Goal: Task Accomplishment & Management: Manage account settings

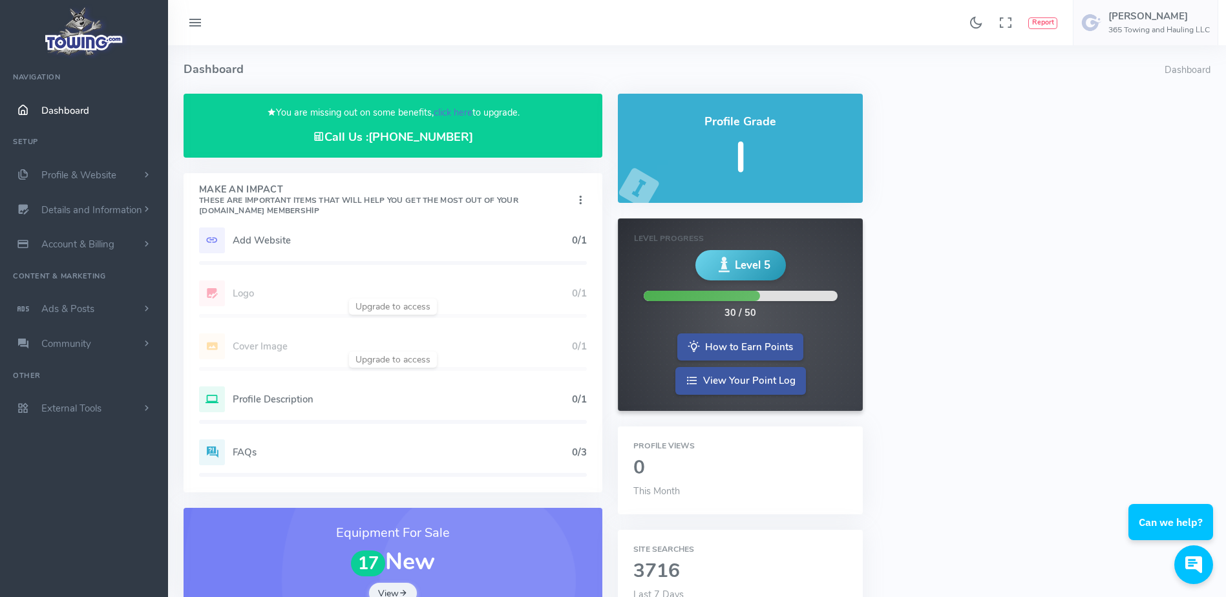
click at [451, 114] on link "click here" at bounding box center [453, 112] width 39 height 13
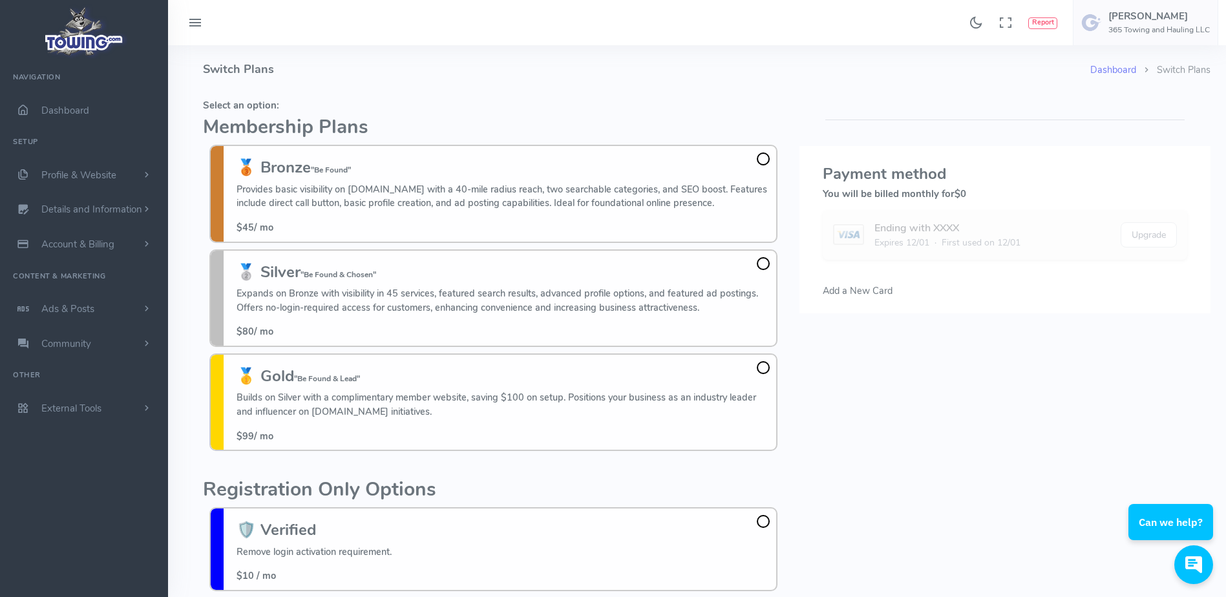
click at [256, 39] on div "Found 17 results Analytics Report Users Erwin Brown" at bounding box center [697, 22] width 1058 height 45
click at [317, 82] on h4 "Switch Plans" at bounding box center [647, 69] width 888 height 48
click at [309, 71] on h4 "Switch Plans" at bounding box center [647, 69] width 888 height 48
click at [307, 36] on div "Found 17 results Analytics Report Users Erwin Brown" at bounding box center [697, 22] width 1058 height 45
click at [396, 82] on h4 "Switch Plans" at bounding box center [647, 69] width 888 height 48
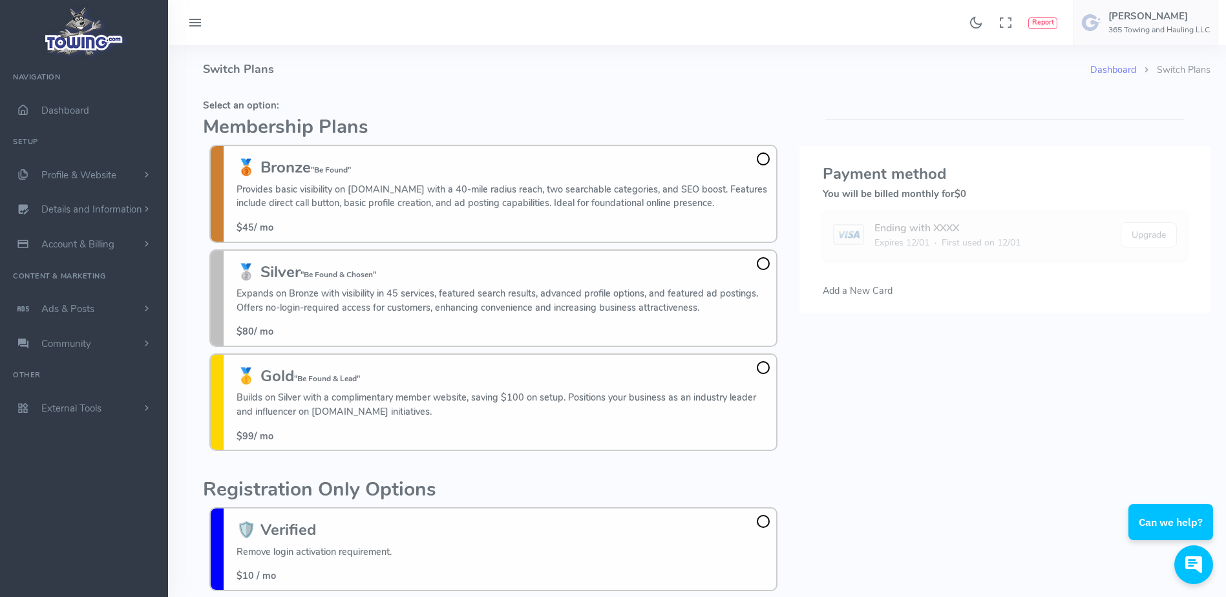
click at [291, 36] on div "Found 17 results Analytics Report Users Erwin Brown" at bounding box center [697, 22] width 1058 height 45
click at [297, 47] on h4 "Switch Plans" at bounding box center [647, 69] width 888 height 48
click at [327, 45] on div "Found 17 results Analytics Report Users Erwin Brown" at bounding box center [697, 22] width 1058 height 45
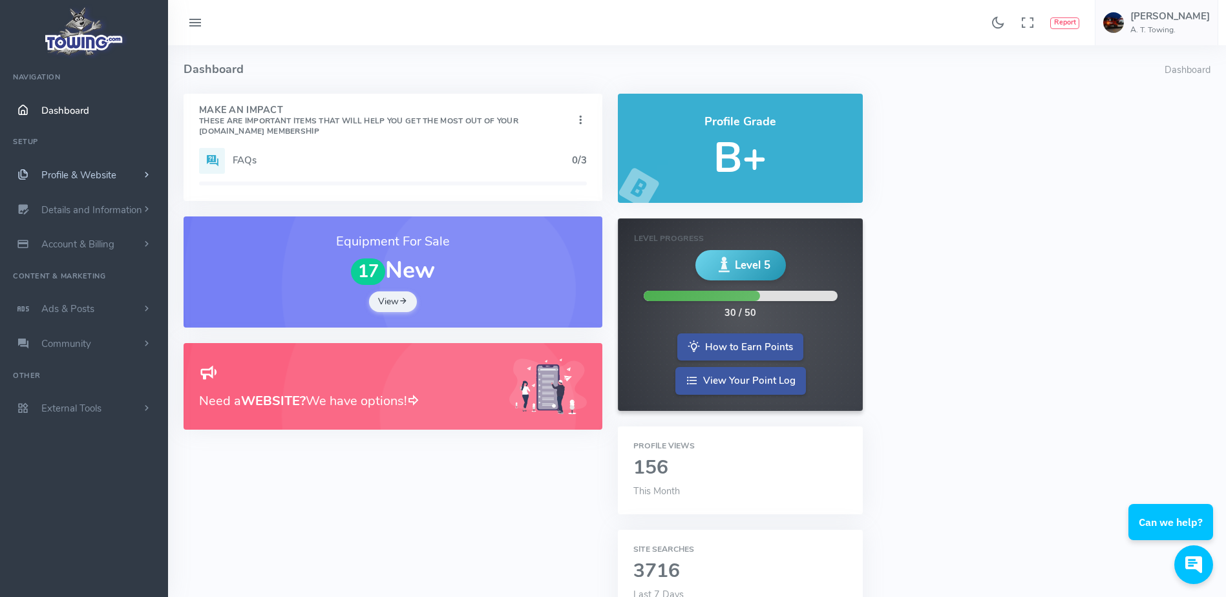
click at [93, 173] on span "Profile & Website" at bounding box center [78, 175] width 75 height 13
click at [97, 204] on link "Homepage Content" at bounding box center [100, 200] width 136 height 26
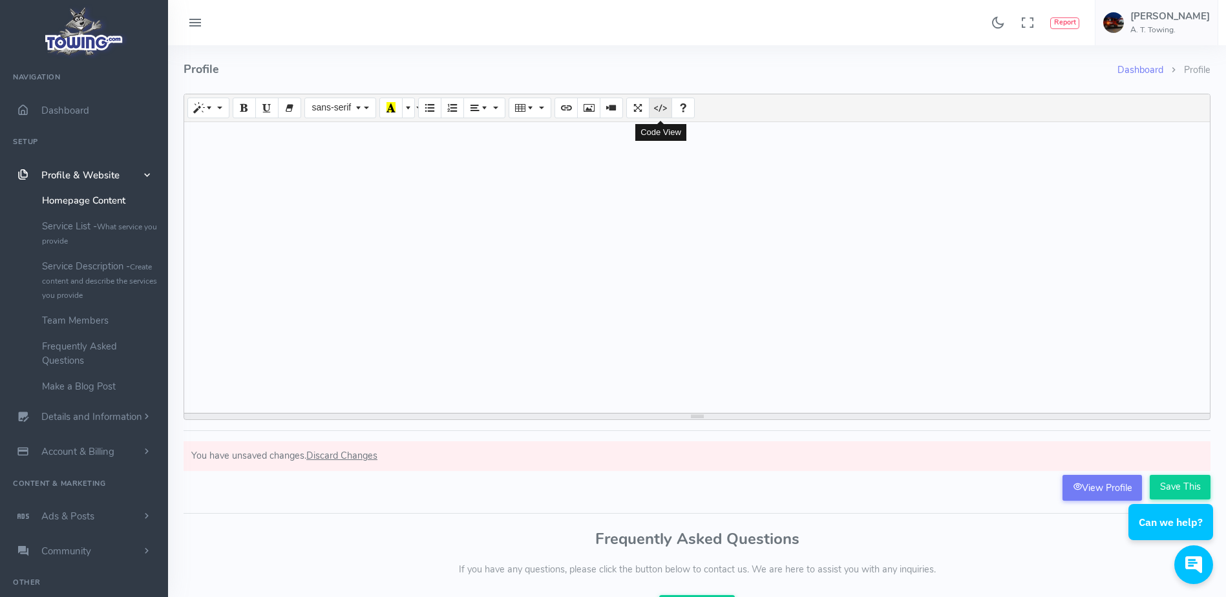
click at [655, 111] on button "Code View" at bounding box center [660, 108] width 23 height 21
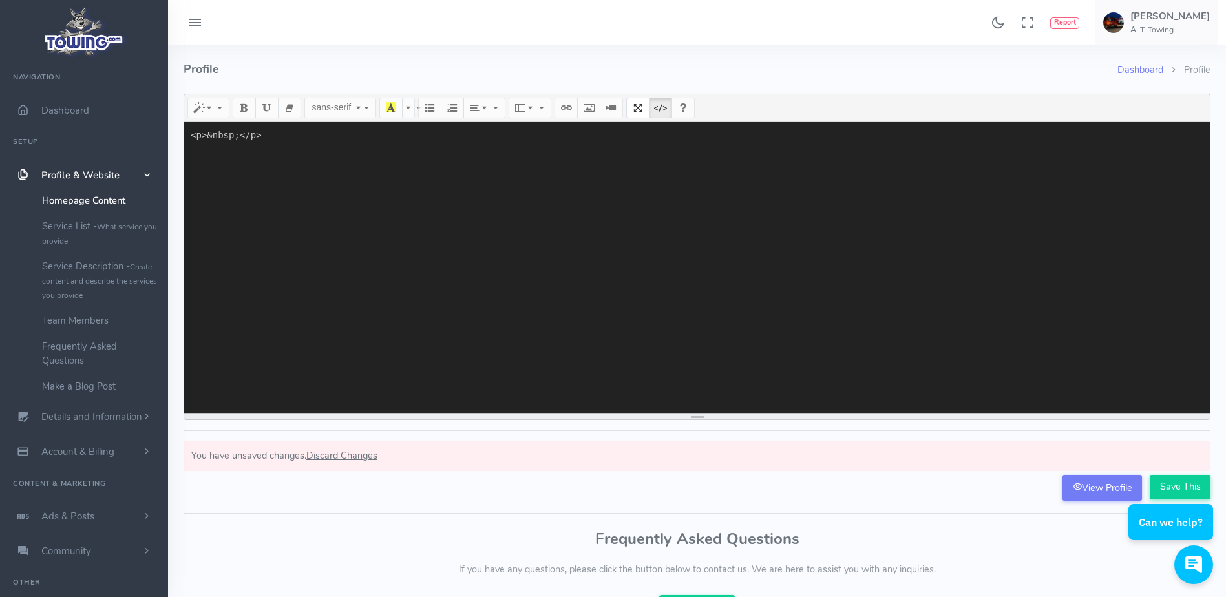
paste textarea "<!DOCTYPE html> <html lang="en"> <head> <meta charset="UTF-8"> <meta name="view…"
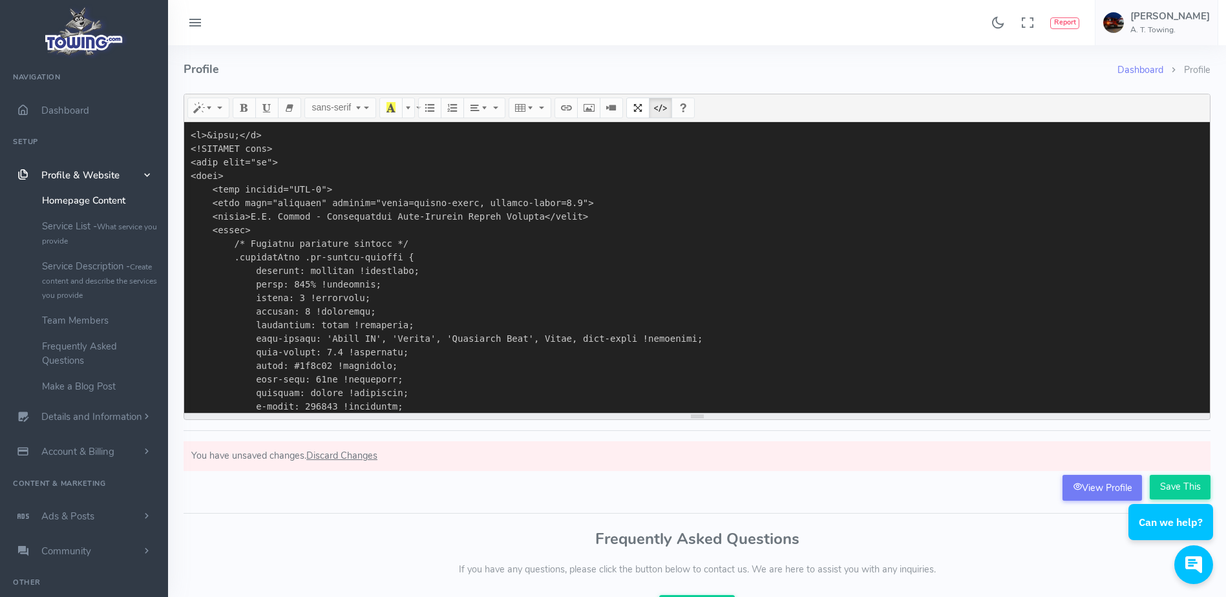
scroll to position [8567, 0]
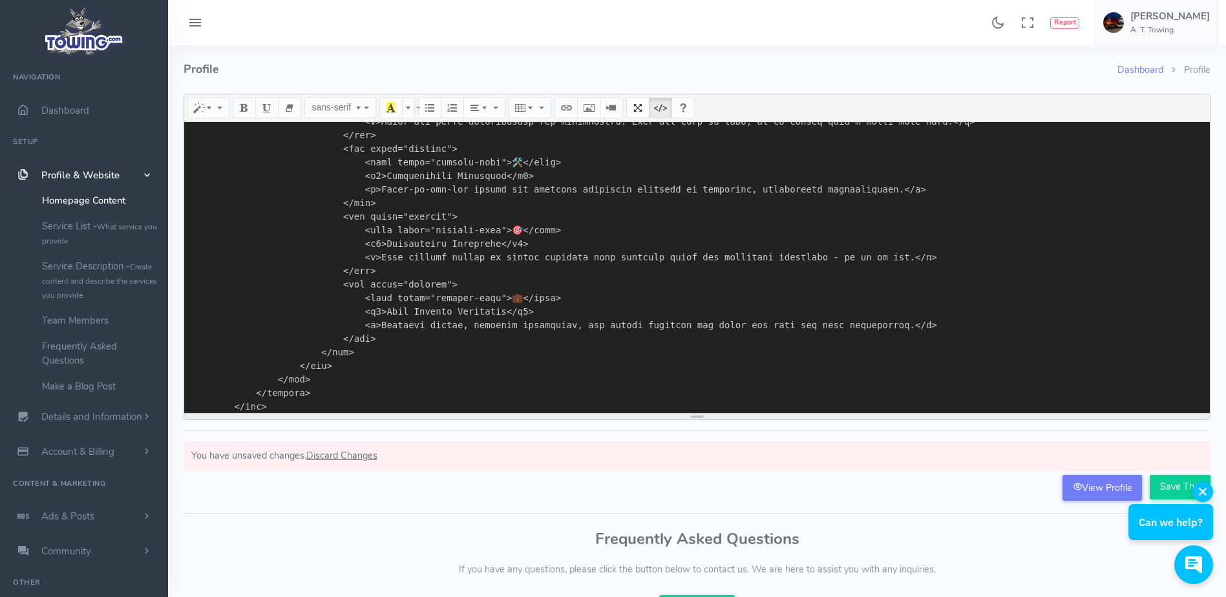
type textarea "<p>&nbsp;</p> <!DOCTYPE html> <html lang="en"> <head> <meta charset="UTF-8"> <m…"
click at [1170, 487] on div "Can we help?" at bounding box center [1171, 511] width 85 height 59
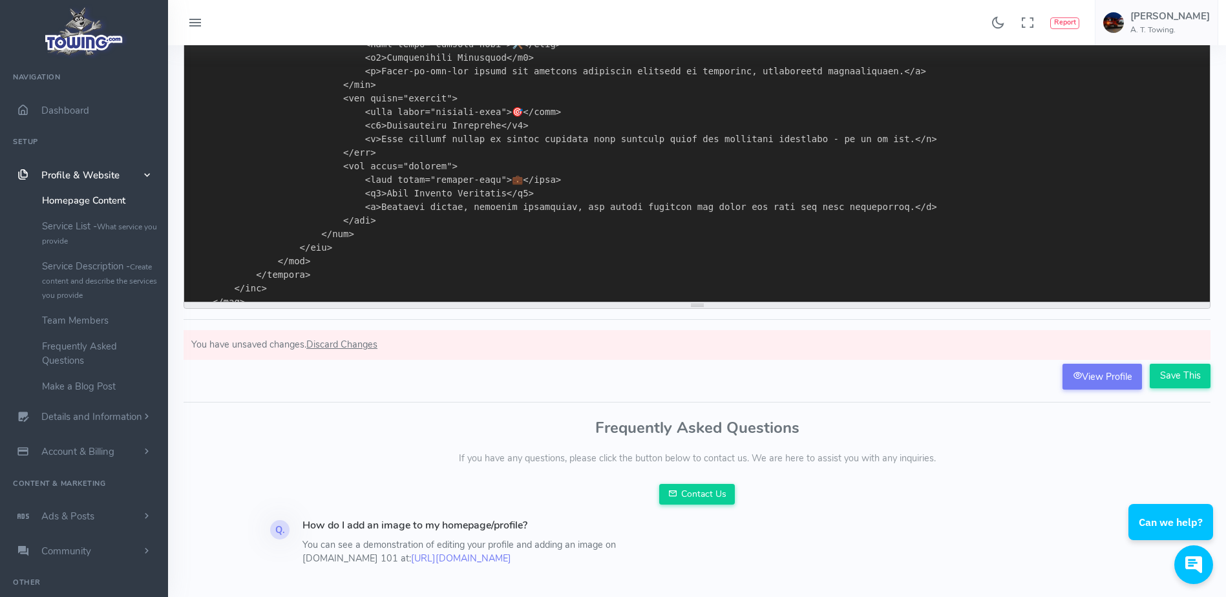
scroll to position [112, 0]
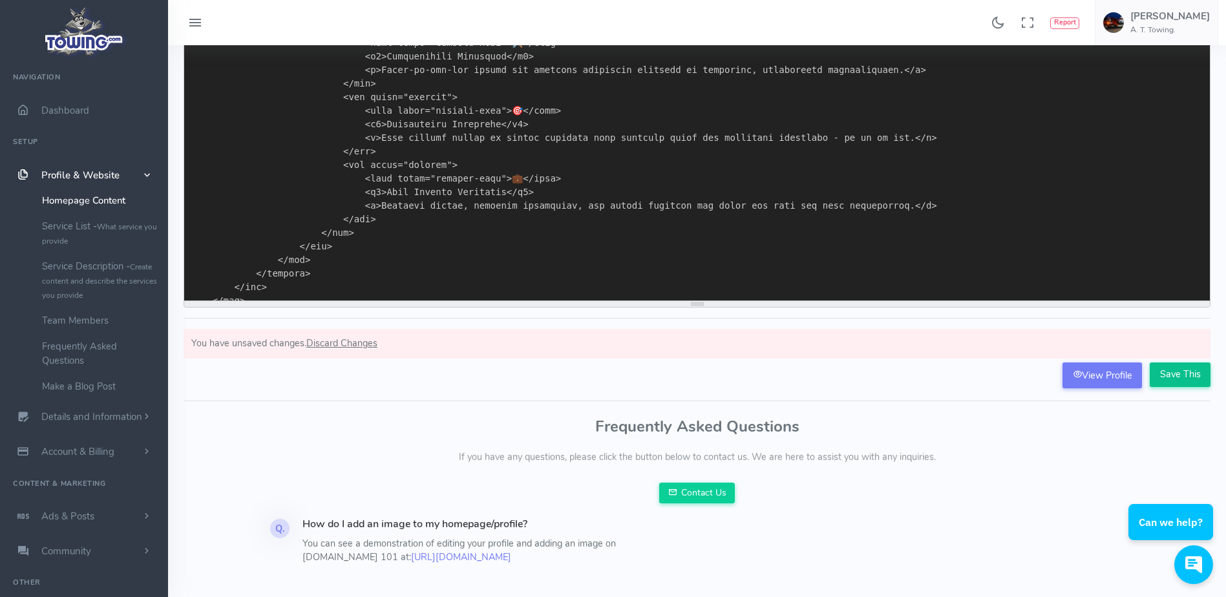
click at [1175, 375] on input "Save This" at bounding box center [1180, 375] width 61 height 25
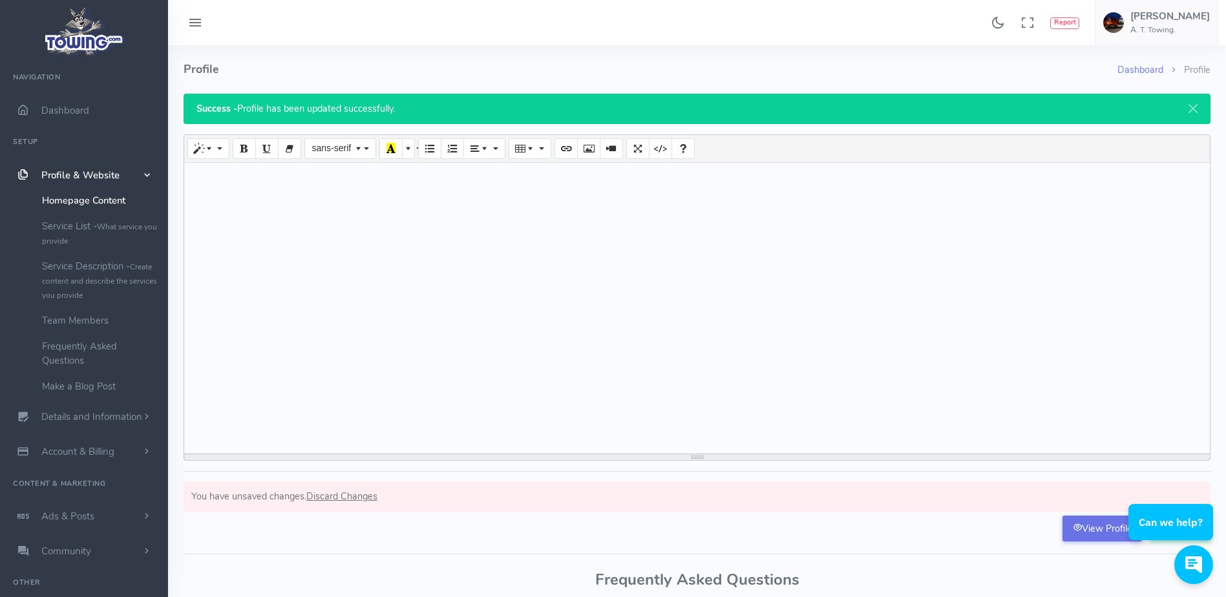
click at [1094, 531] on link "View Profile" at bounding box center [1103, 529] width 80 height 26
click at [662, 149] on icon "Code View" at bounding box center [660, 148] width 9 height 10
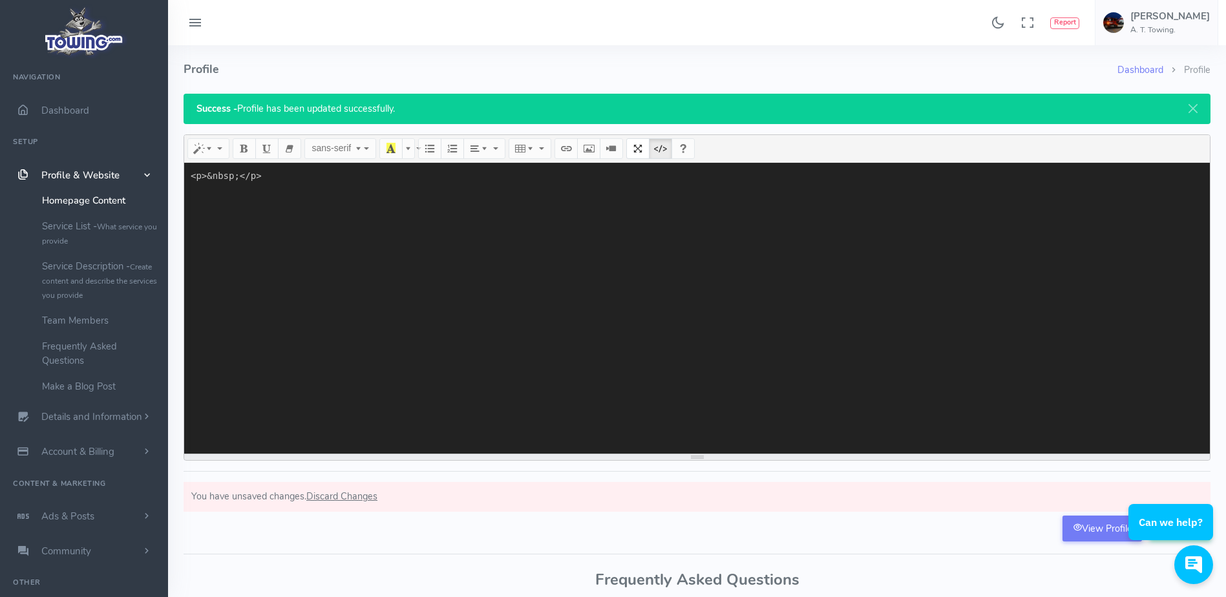
paste textarea "<!DOCTYPE html> <html lang="en"> <head> <meta charset="UTF-8"> <meta name="view…"
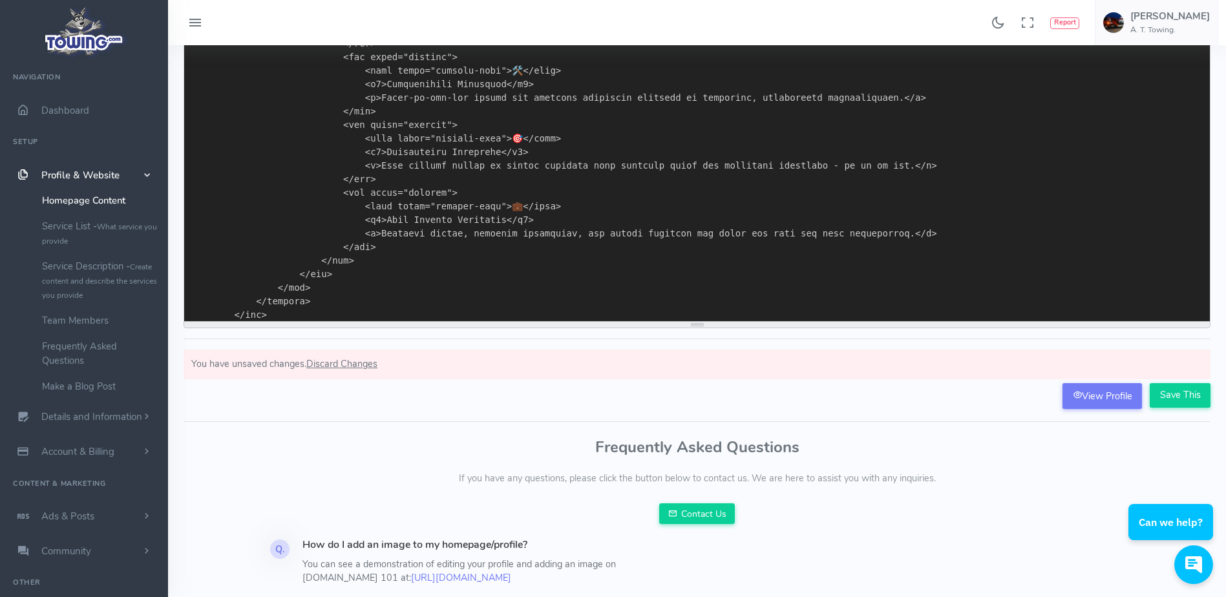
scroll to position [133, 0]
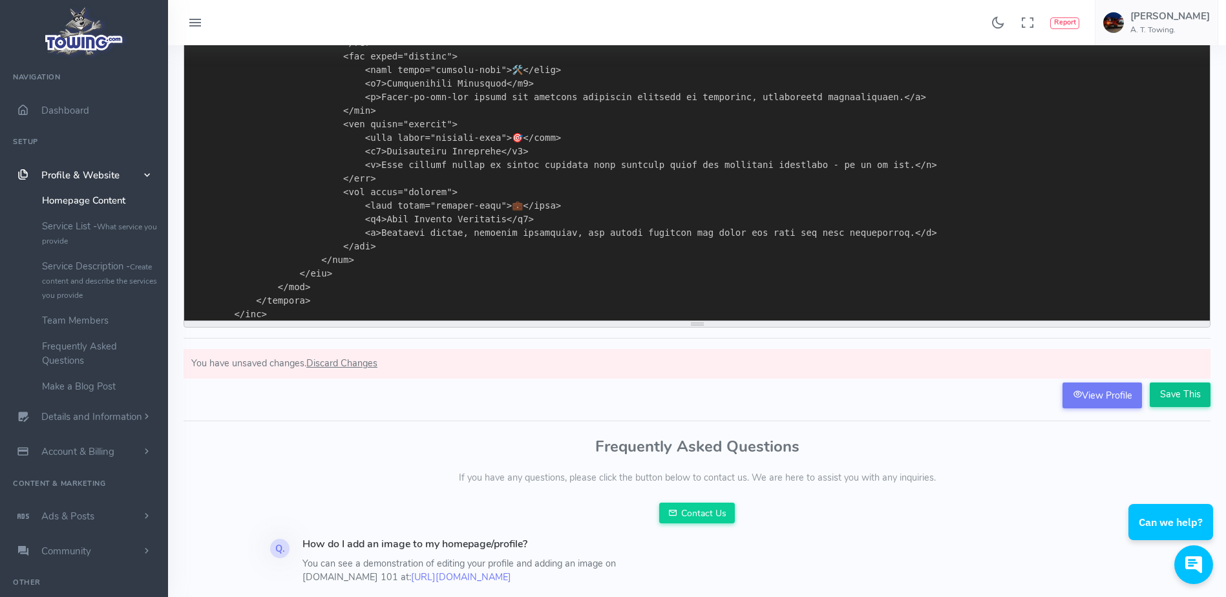
type textarea "<p>&nbsp;</p><!DOCTYPE html> <html lang="en"> <head> <meta charset="UTF-8"> <me…"
click at [1179, 397] on input "Save This" at bounding box center [1180, 395] width 61 height 25
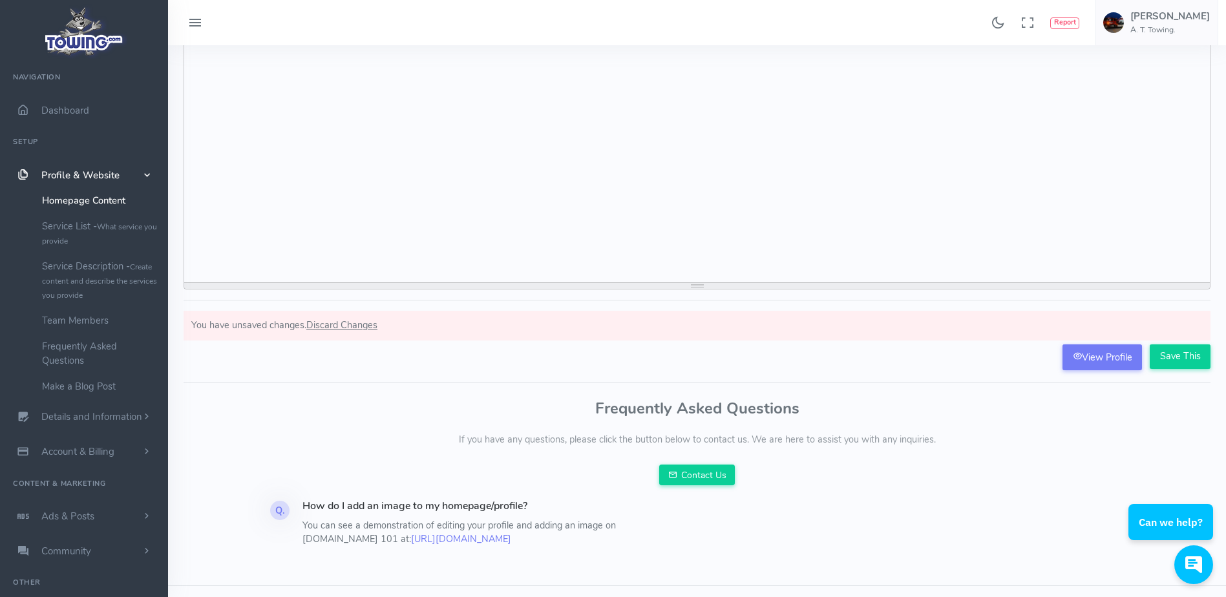
scroll to position [172, 0]
drag, startPoint x: 1098, startPoint y: 350, endPoint x: 918, endPoint y: 369, distance: 181.4
click at [918, 369] on form "A.T. Towing - Professional Full-Service Towing Company Full Service Towing Comp…" at bounding box center [697, 167] width 1027 height 409
click at [1084, 353] on link "View Profile" at bounding box center [1103, 357] width 80 height 26
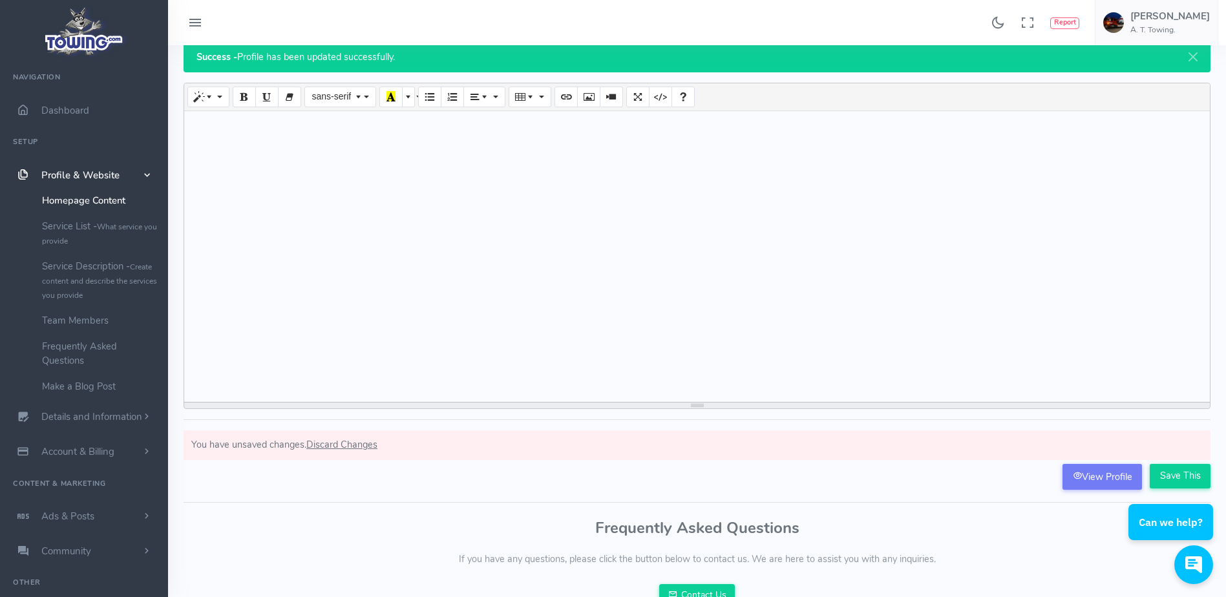
scroll to position [0, 0]
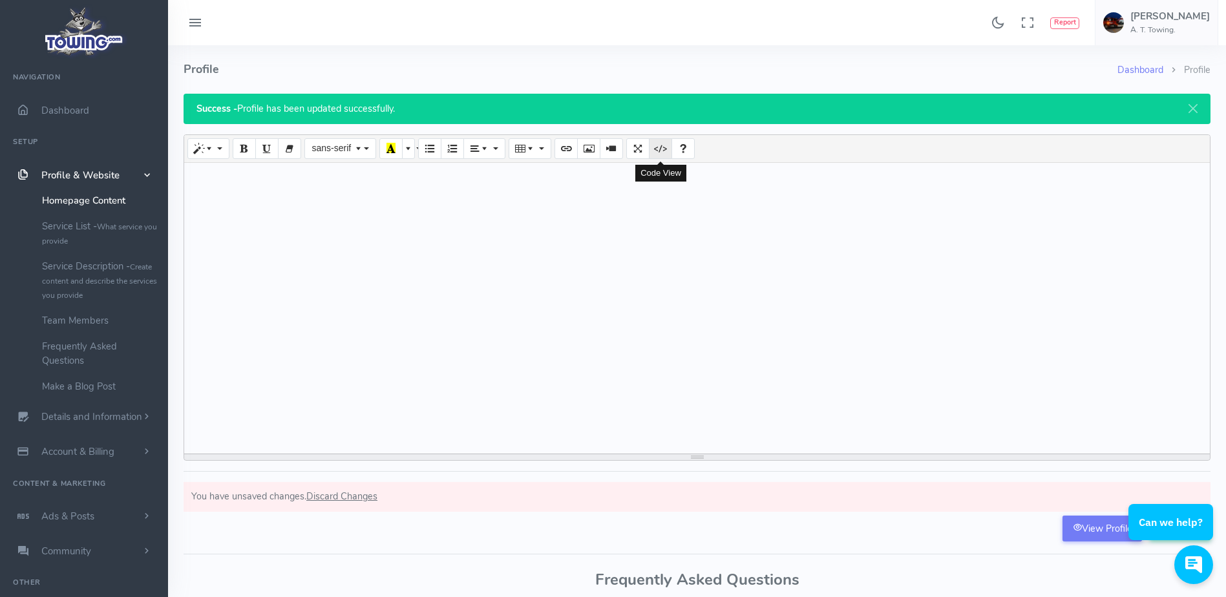
click at [663, 149] on icon "Code View" at bounding box center [660, 148] width 9 height 10
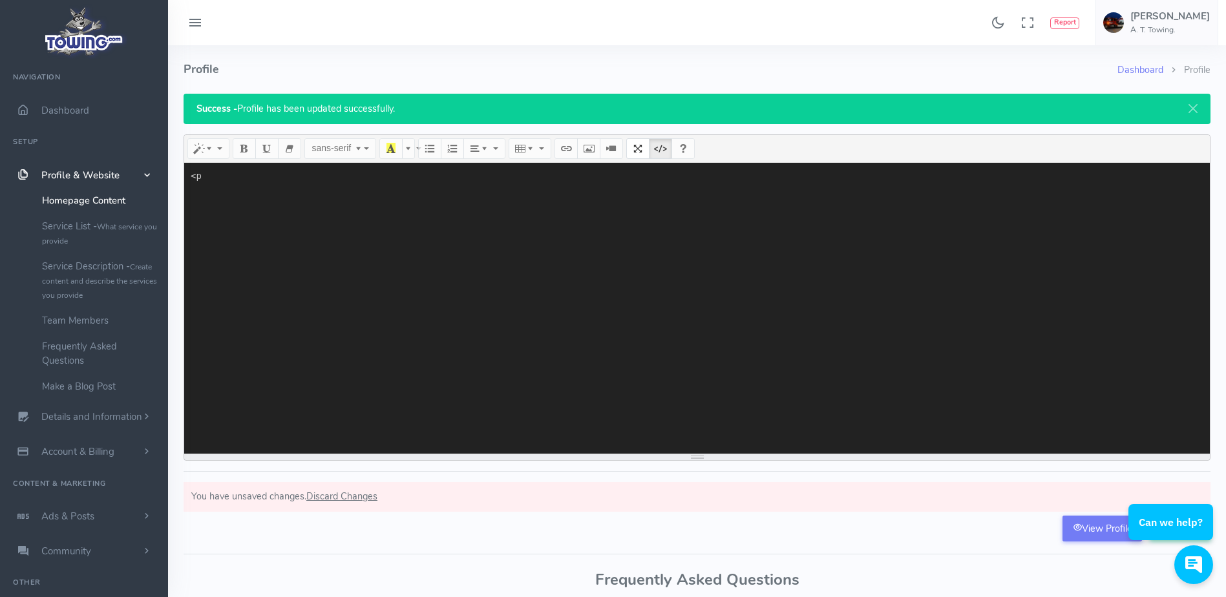
type textarea "<"
paste textarea "<!DOCTYPE html> <html lang="en"> <head> <meta charset="UTF-8"> <meta name="view…"
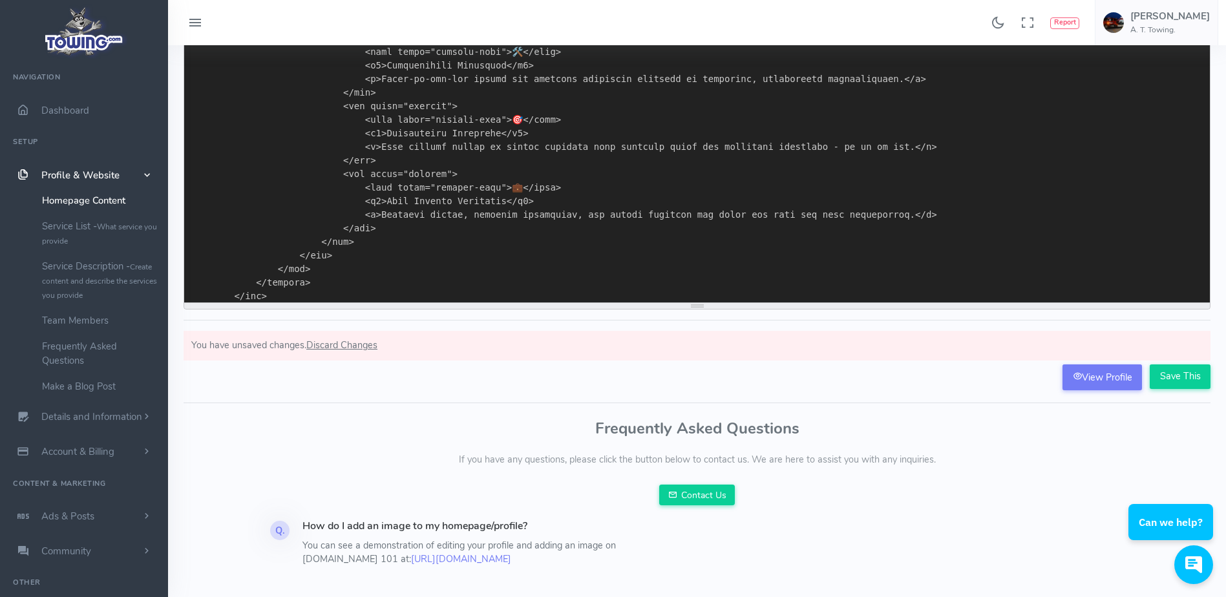
scroll to position [157, 0]
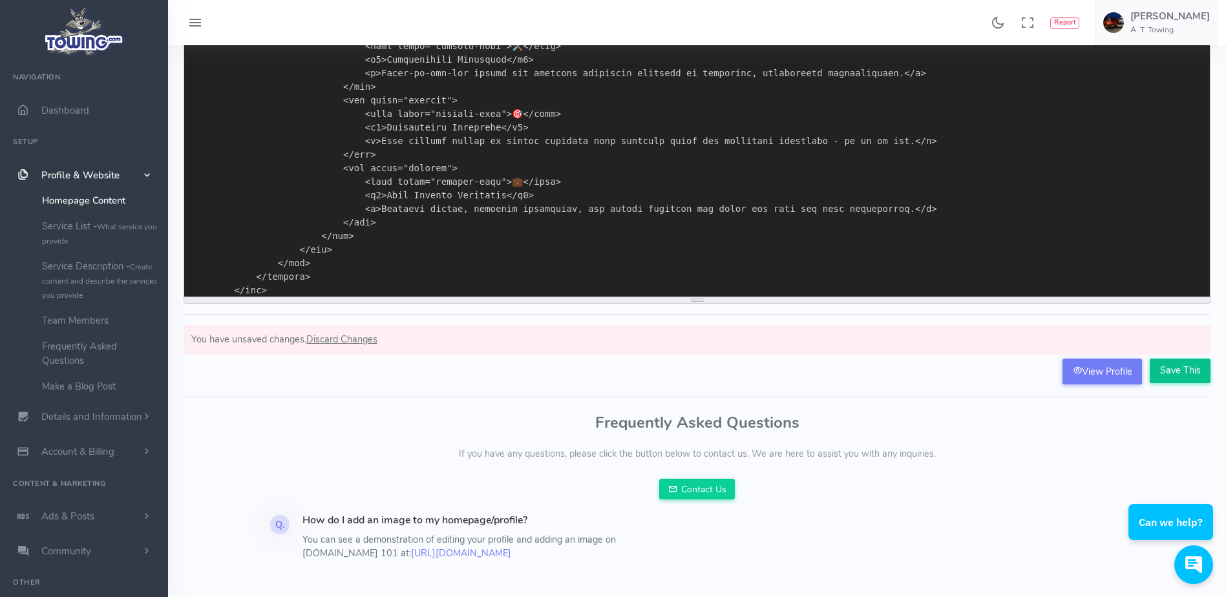
type textarea "<!DOCTYPE html> <html lang="en"> <head> <meta charset="UTF-8"> <meta name="view…"
click at [1182, 369] on input "Save This" at bounding box center [1180, 371] width 61 height 25
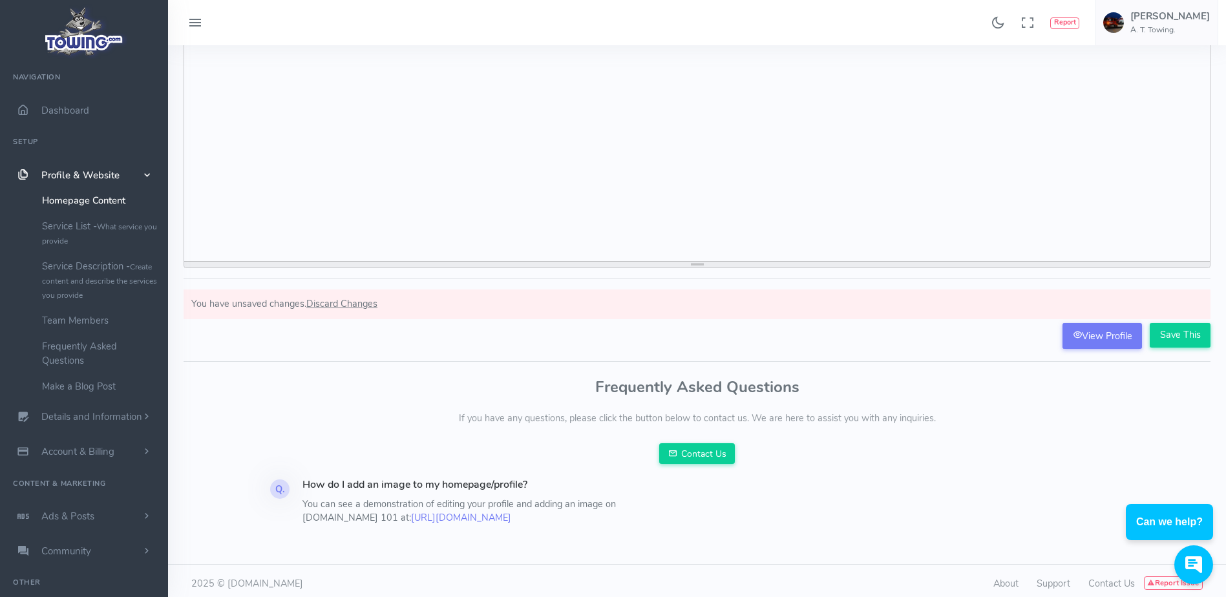
scroll to position [198, 0]
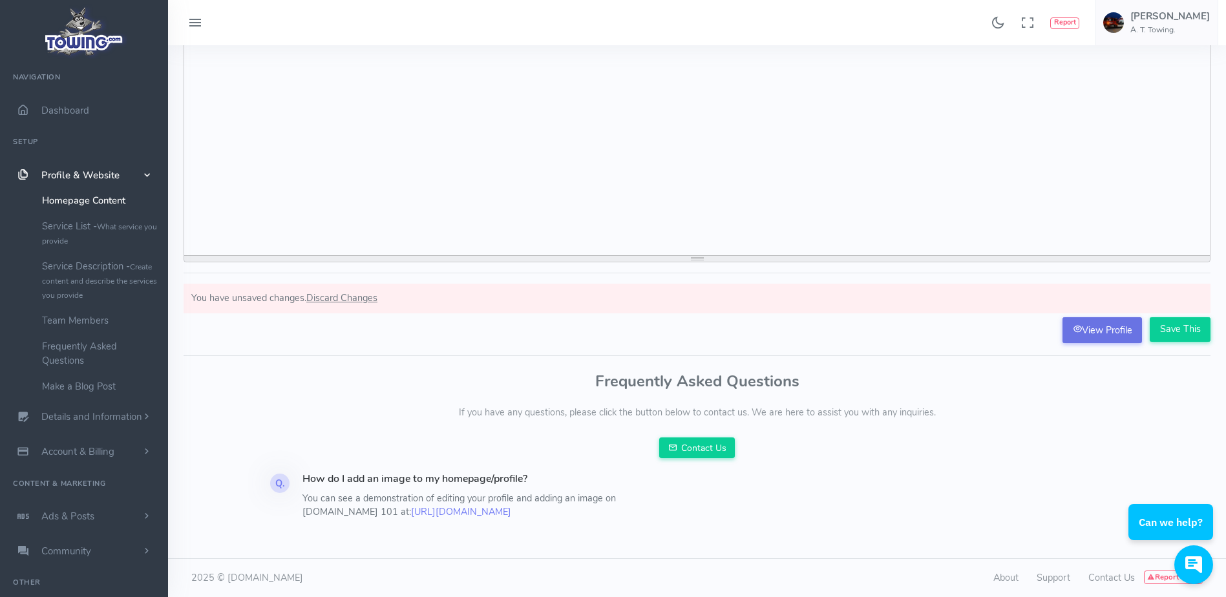
click at [1104, 329] on link "View Profile" at bounding box center [1103, 330] width 80 height 26
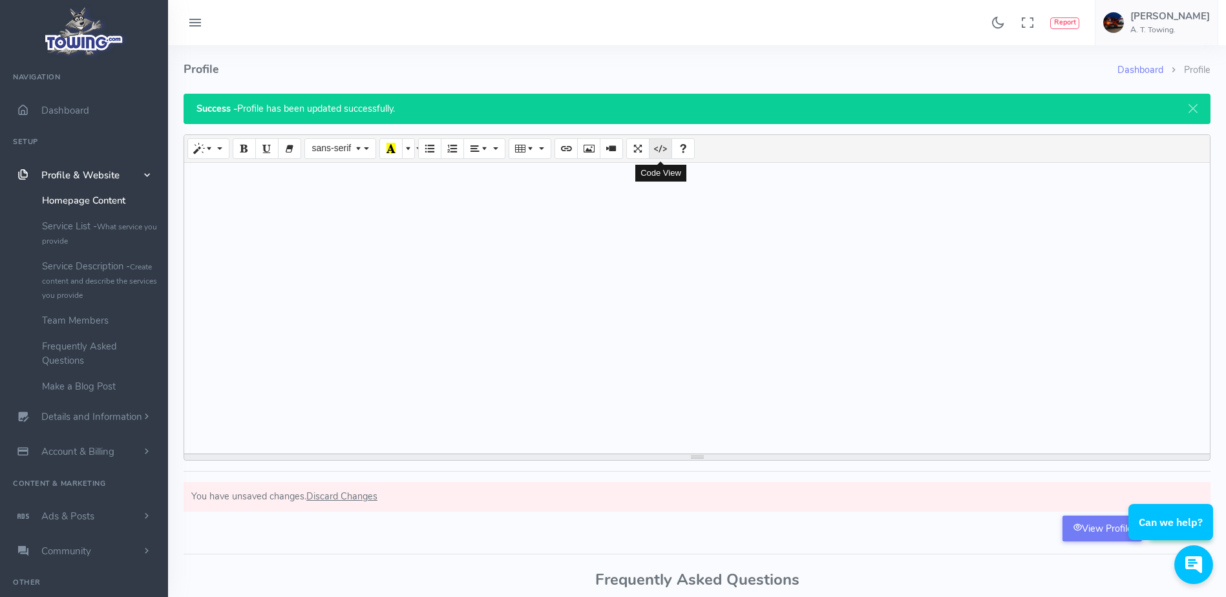
click at [657, 148] on icon "Code View" at bounding box center [660, 148] width 9 height 10
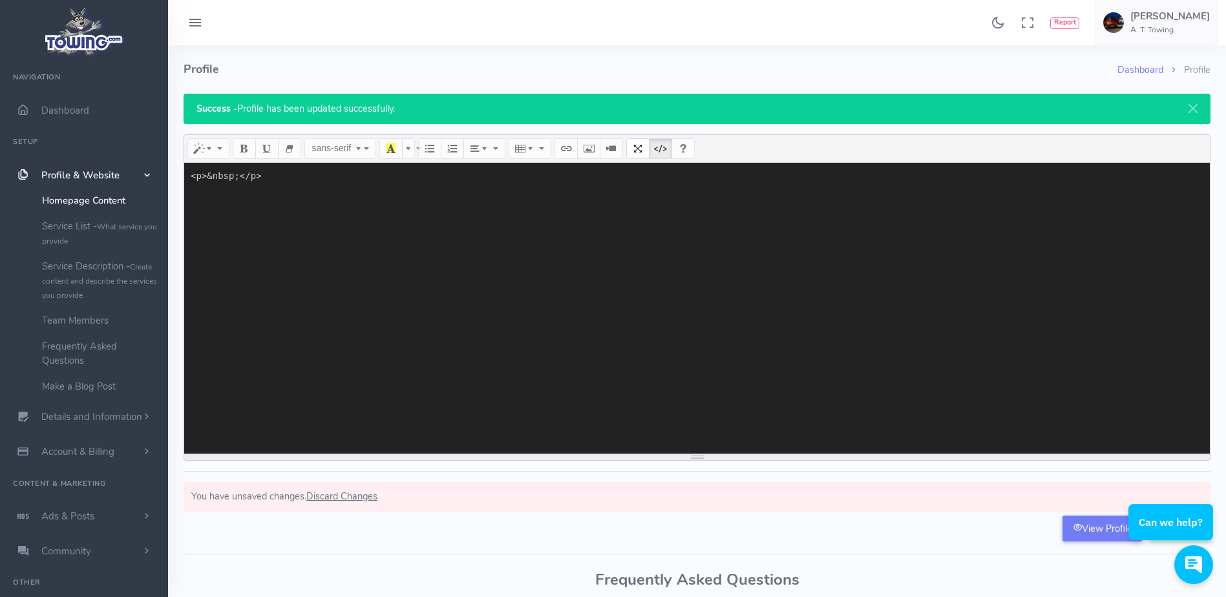
paste textarea "<!DOCTYPE html> <html lang="en"> <head> <meta charset="UTF-8"> <meta name="view…"
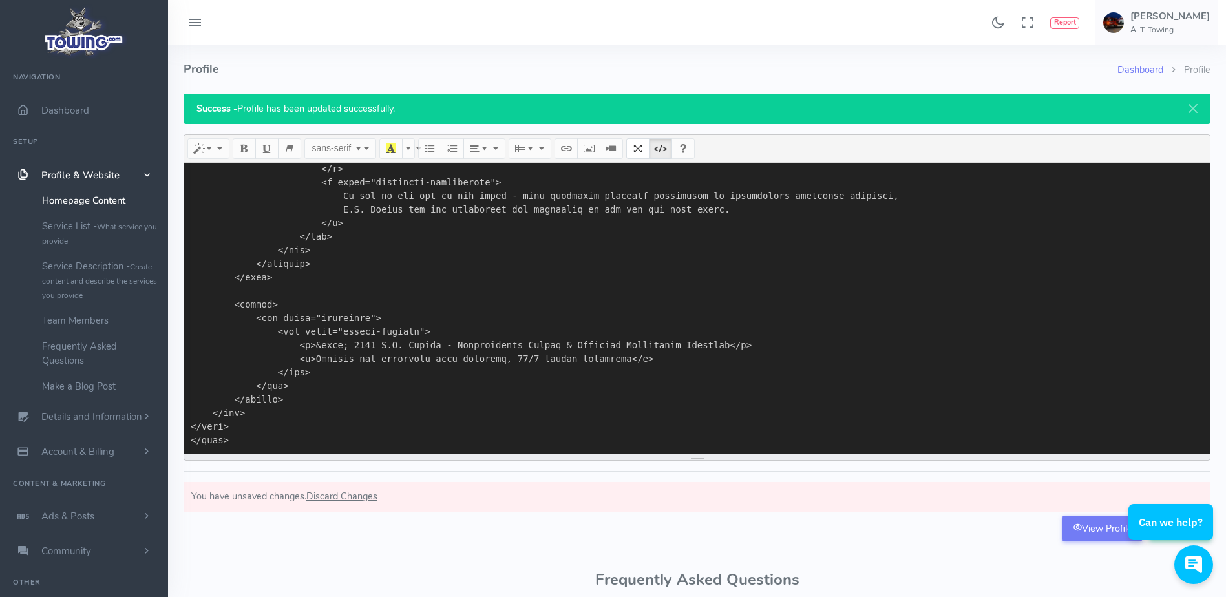
scroll to position [198, 0]
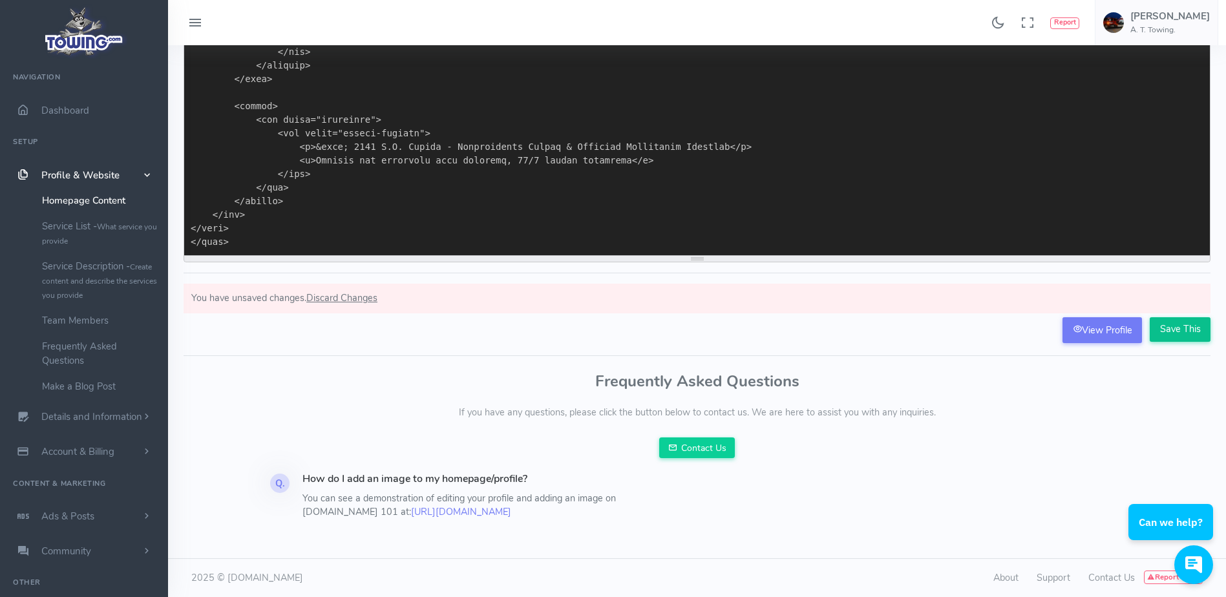
type textarea "<p>&nbsp;</p><!DOCTYPE html> <html lang="en"> <head> <meta charset="UTF-8"> <me…"
click at [1177, 330] on input "Save This" at bounding box center [1180, 329] width 61 height 25
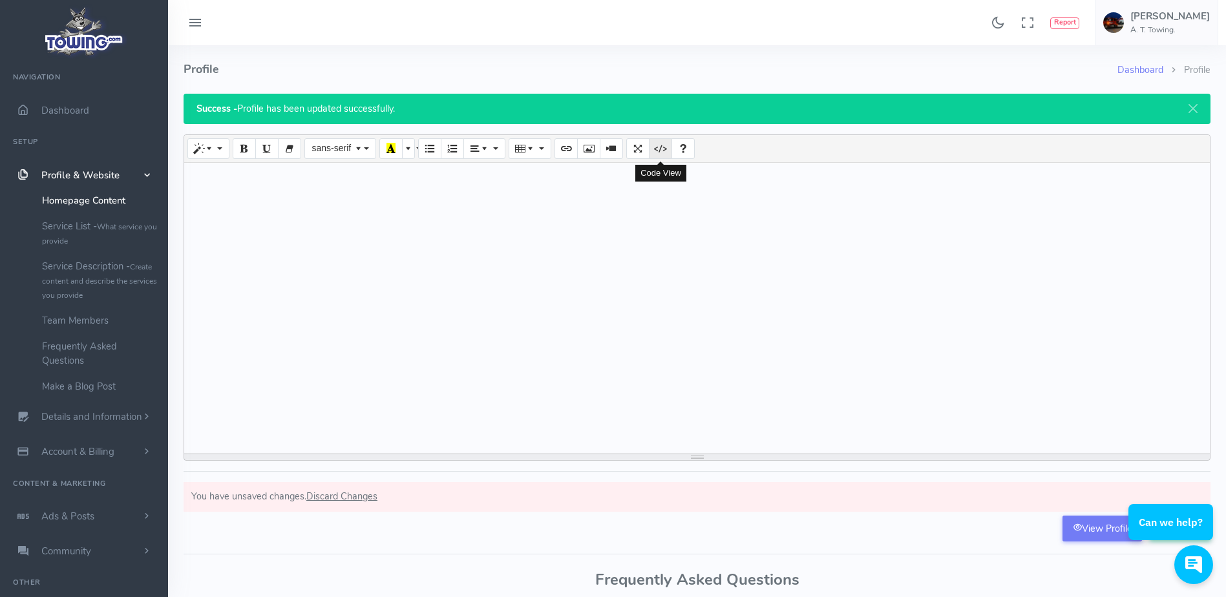
click at [659, 149] on icon "Code View" at bounding box center [660, 148] width 9 height 10
type textarea "<p>&nbsp;</p>"
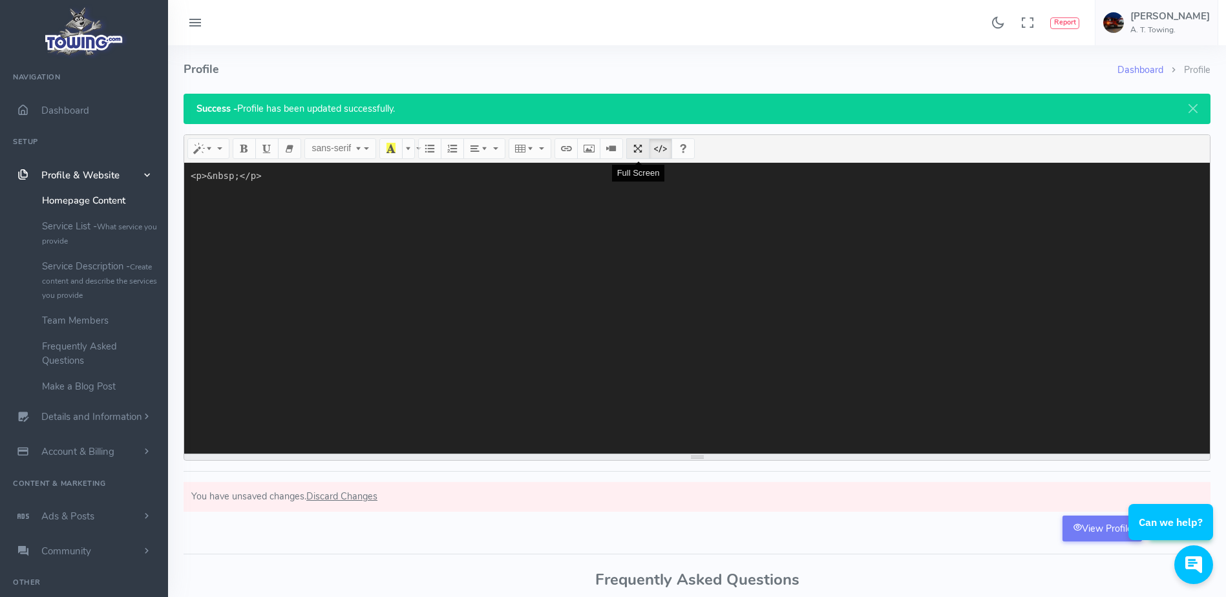
click at [635, 153] on icon "Full Screen" at bounding box center [638, 148] width 9 height 10
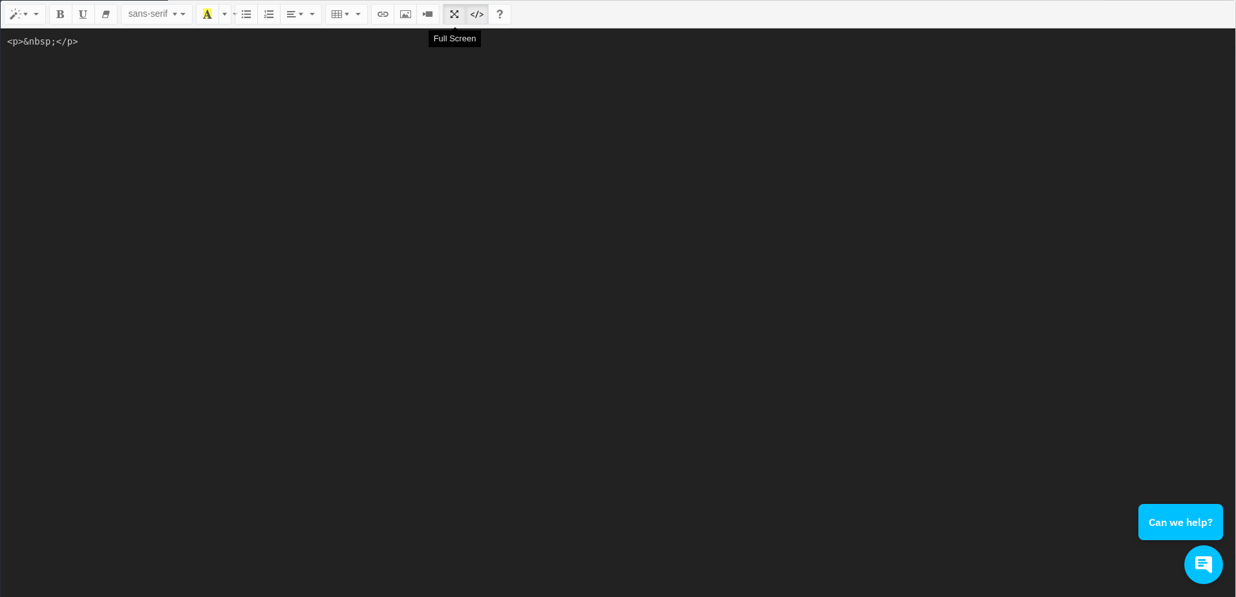
click at [450, 15] on icon "Full Screen" at bounding box center [454, 13] width 9 height 10
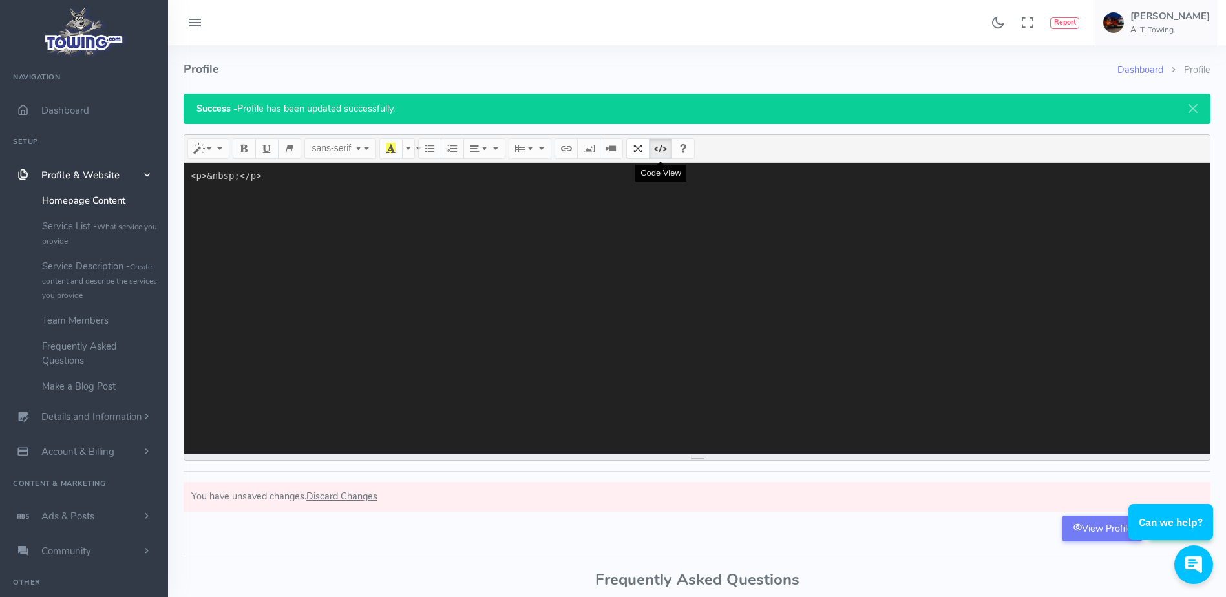
click at [659, 153] on icon "Code View" at bounding box center [660, 148] width 9 height 10
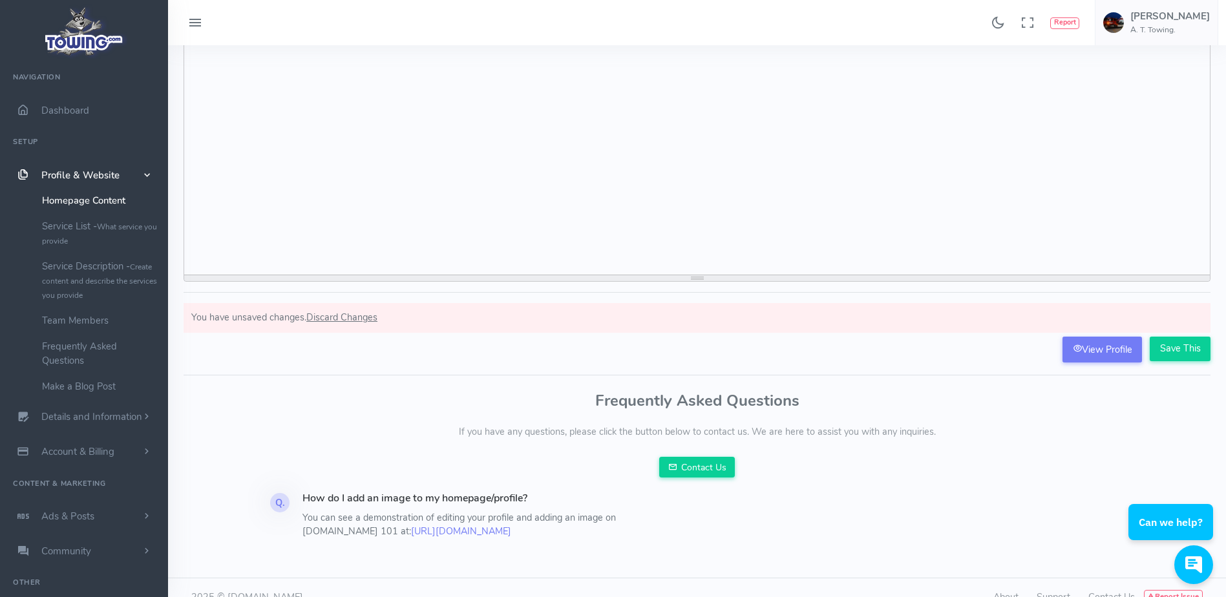
scroll to position [180, 0]
click at [1094, 349] on link "View Profile" at bounding box center [1103, 349] width 80 height 26
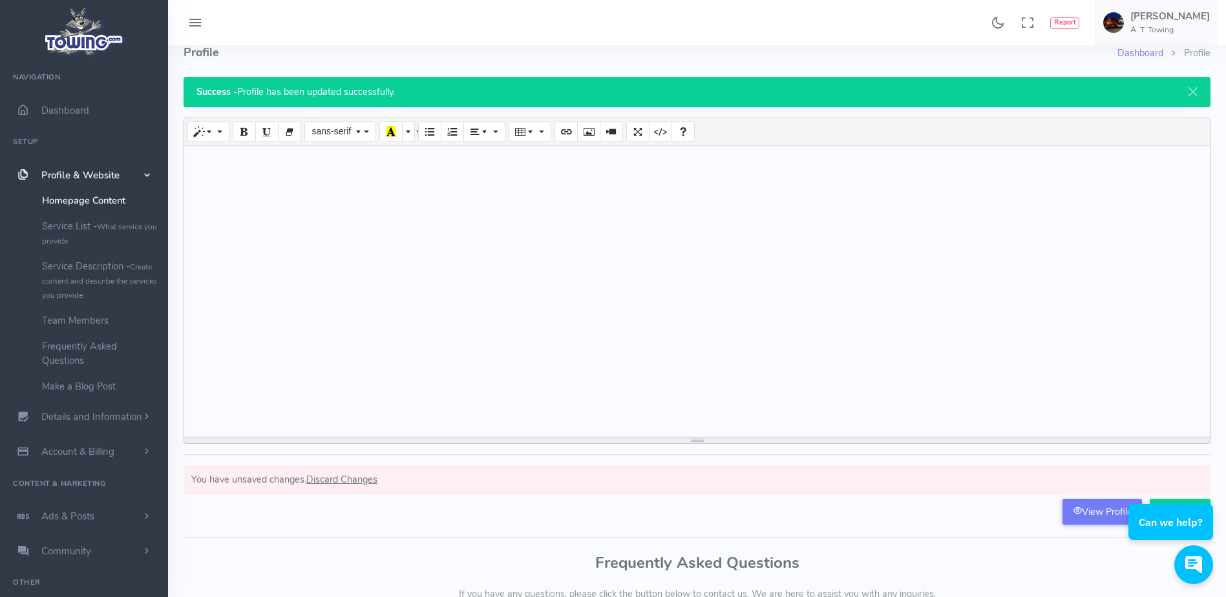
scroll to position [0, 0]
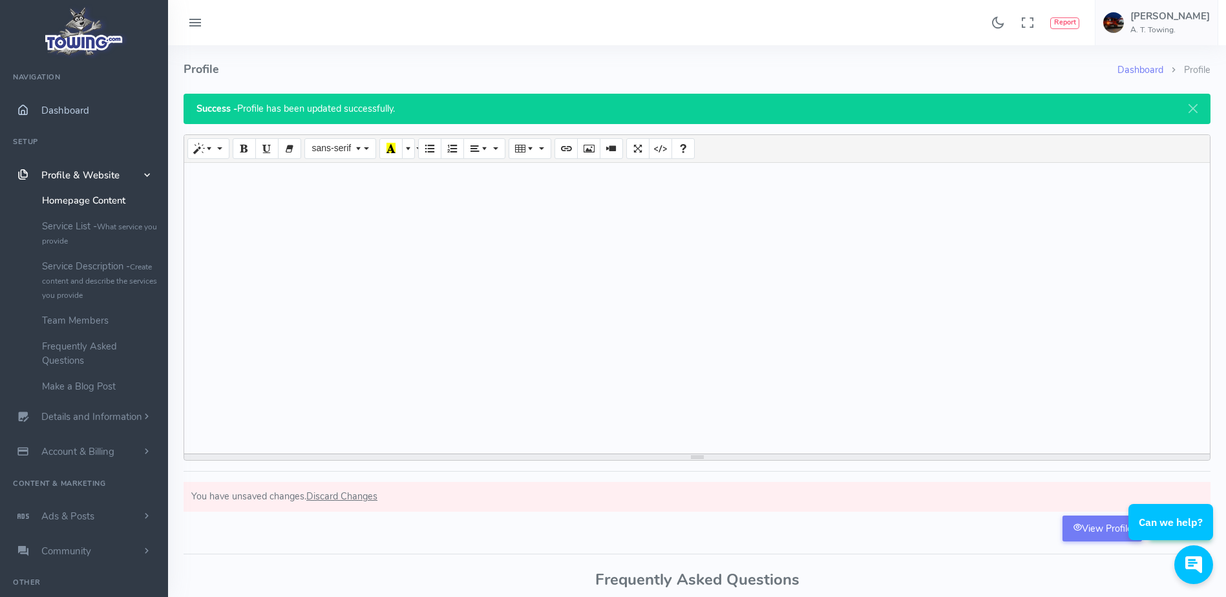
click at [76, 116] on span "Dashboard" at bounding box center [65, 110] width 48 height 13
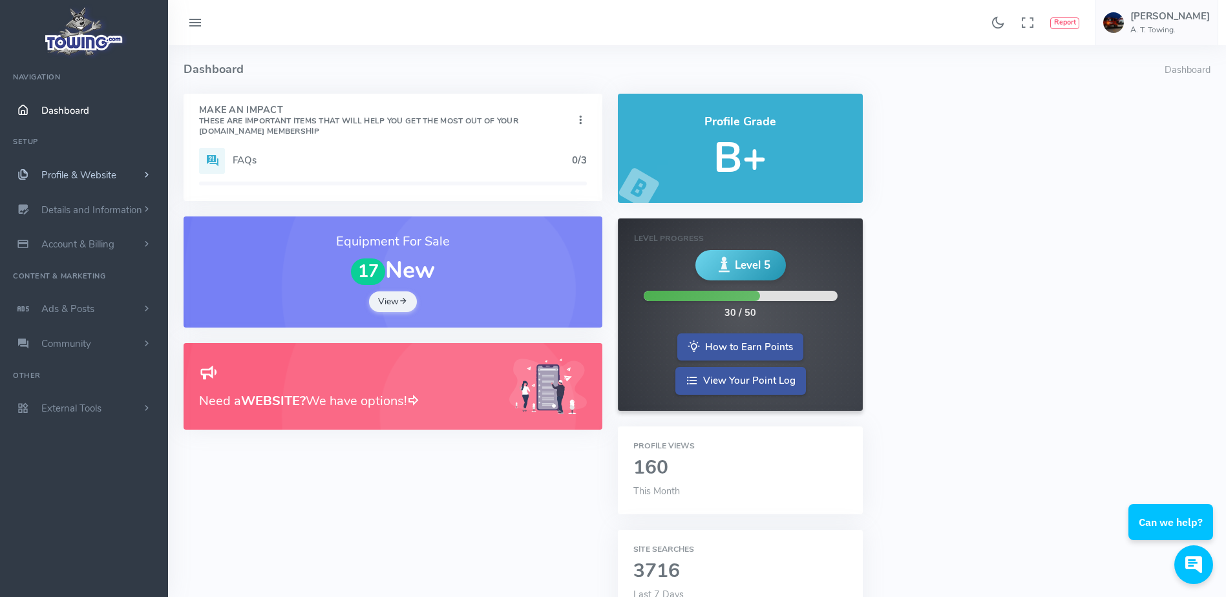
click at [102, 178] on span "Profile & Website" at bounding box center [78, 175] width 75 height 13
click at [101, 198] on link "Homepage Content" at bounding box center [100, 200] width 136 height 26
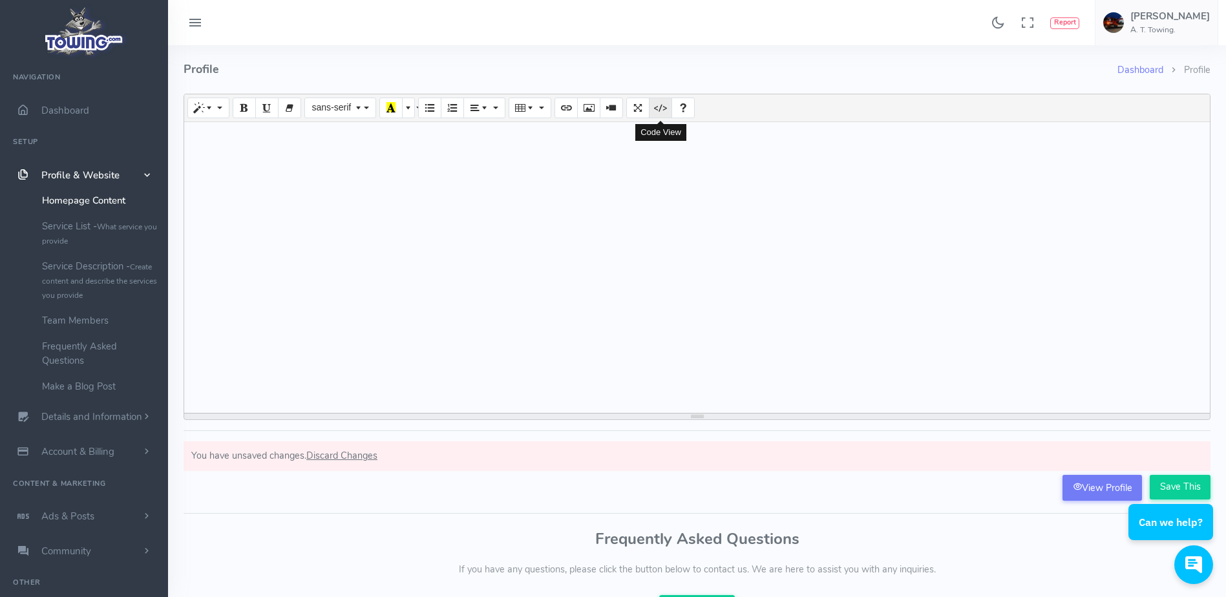
click at [658, 112] on icon "Code View" at bounding box center [660, 107] width 9 height 10
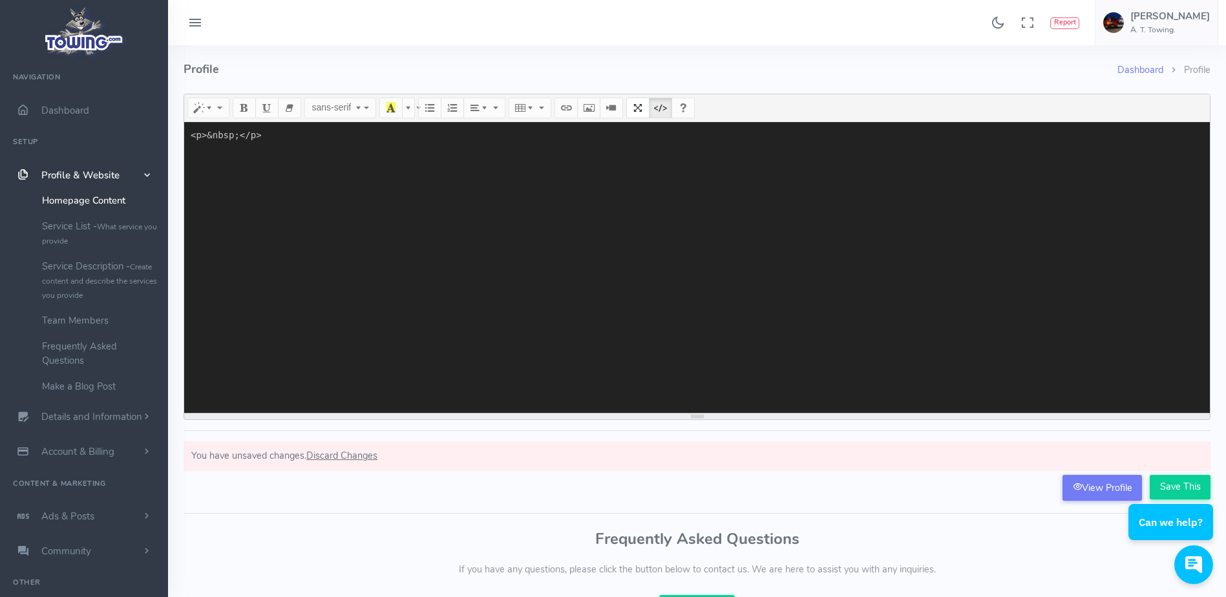
paste textarea "<lor ipsum="dolorsiTame"> <con adipi="elitse-doei"> <t0>I.U. Labore</e7> <dol m…"
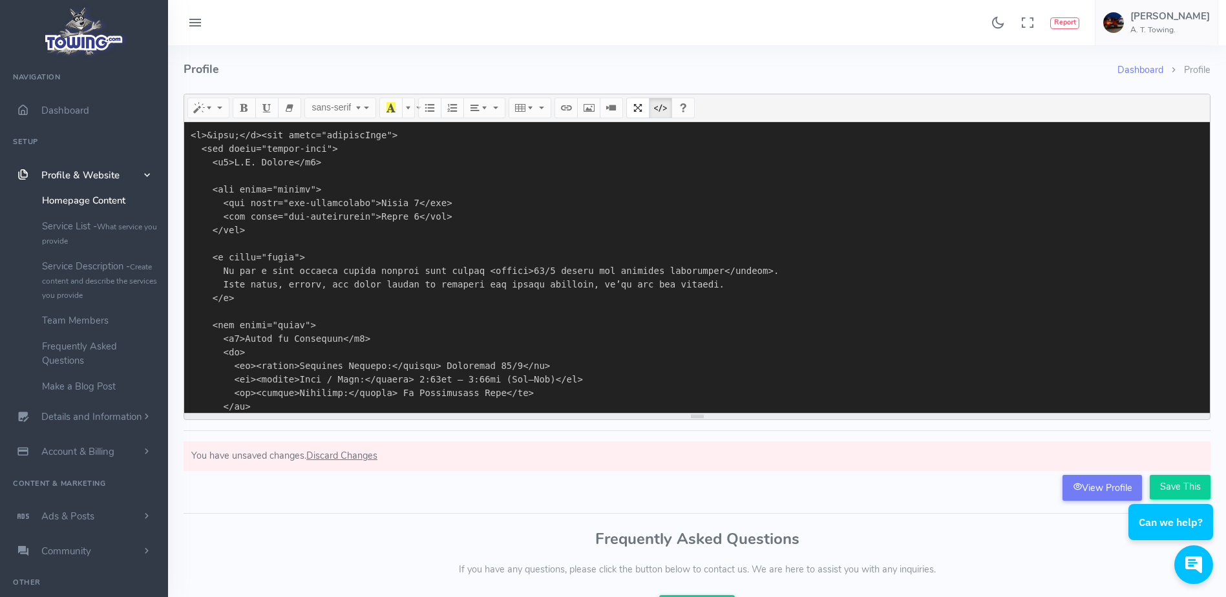
scroll to position [1222, 0]
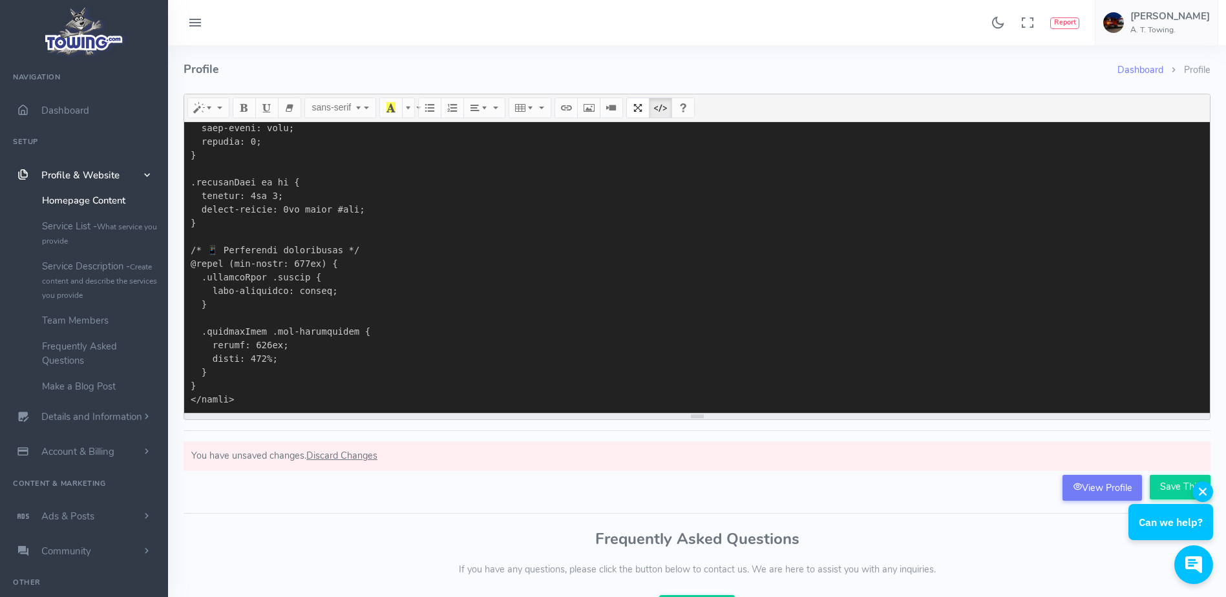
type textarea "<l>&ipsu;</d><sit ametc="adipiscInge"> <sed doeiu="tempor-inci"> <u9>L.E. Dolor…"
click at [1171, 482] on div "Can we help?" at bounding box center [1171, 511] width 85 height 59
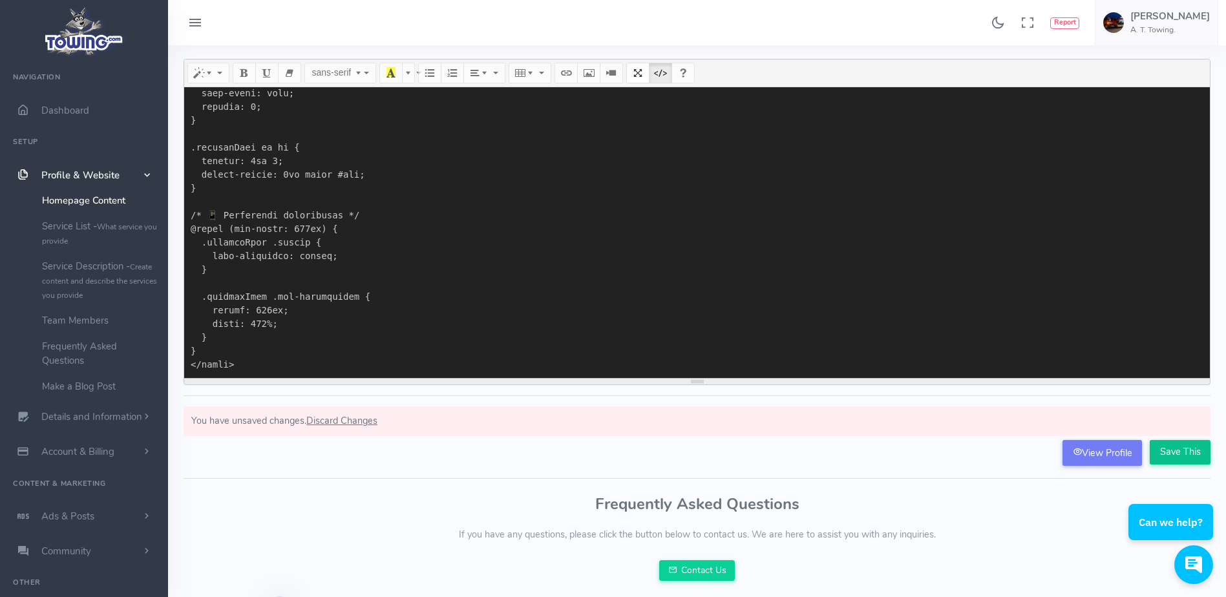
click at [1173, 455] on input "Save This" at bounding box center [1180, 452] width 61 height 25
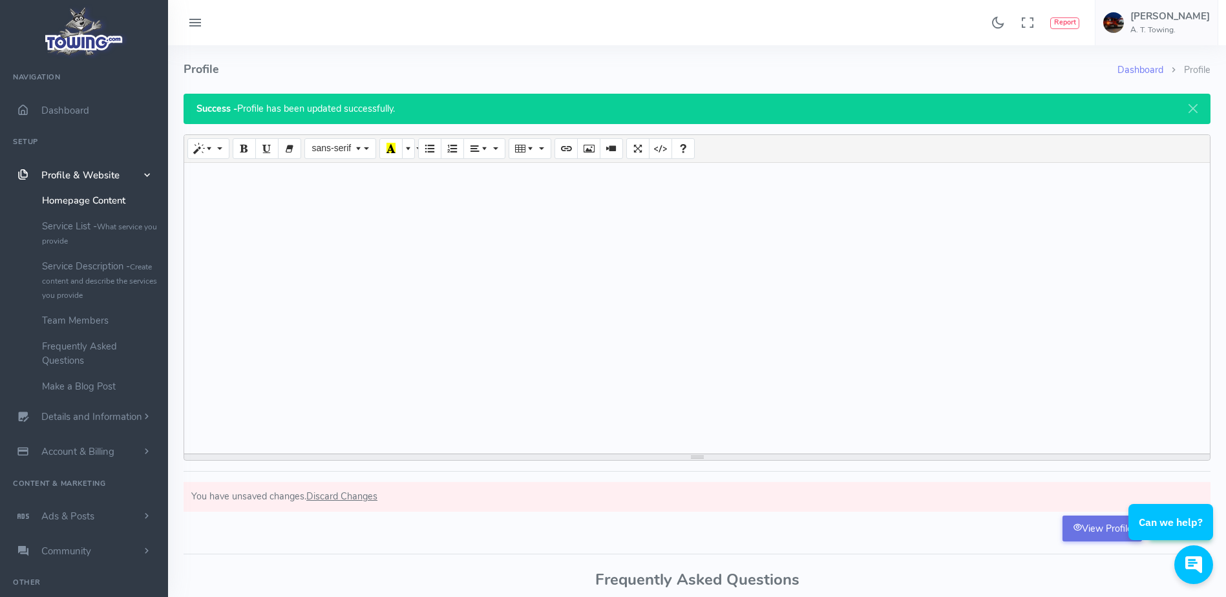
click at [1086, 525] on link "View Profile" at bounding box center [1103, 529] width 80 height 26
click at [655, 153] on button "Code View" at bounding box center [660, 148] width 23 height 21
type textarea "<p>&nbsp;</p>"
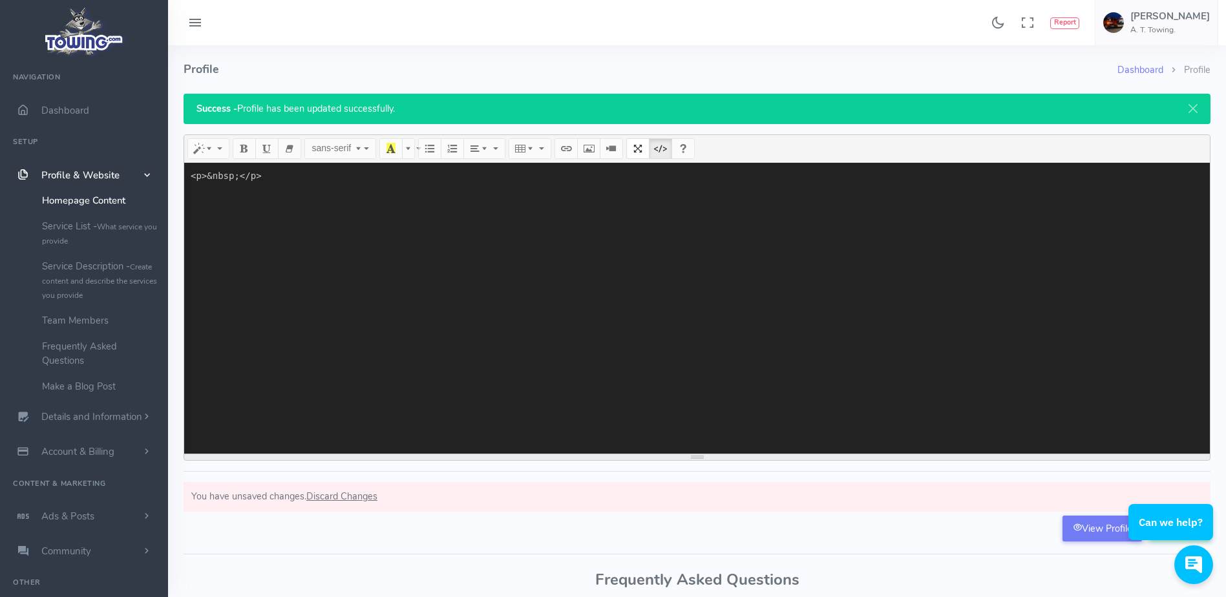
click at [655, 153] on button "Code View" at bounding box center [660, 148] width 23 height 21
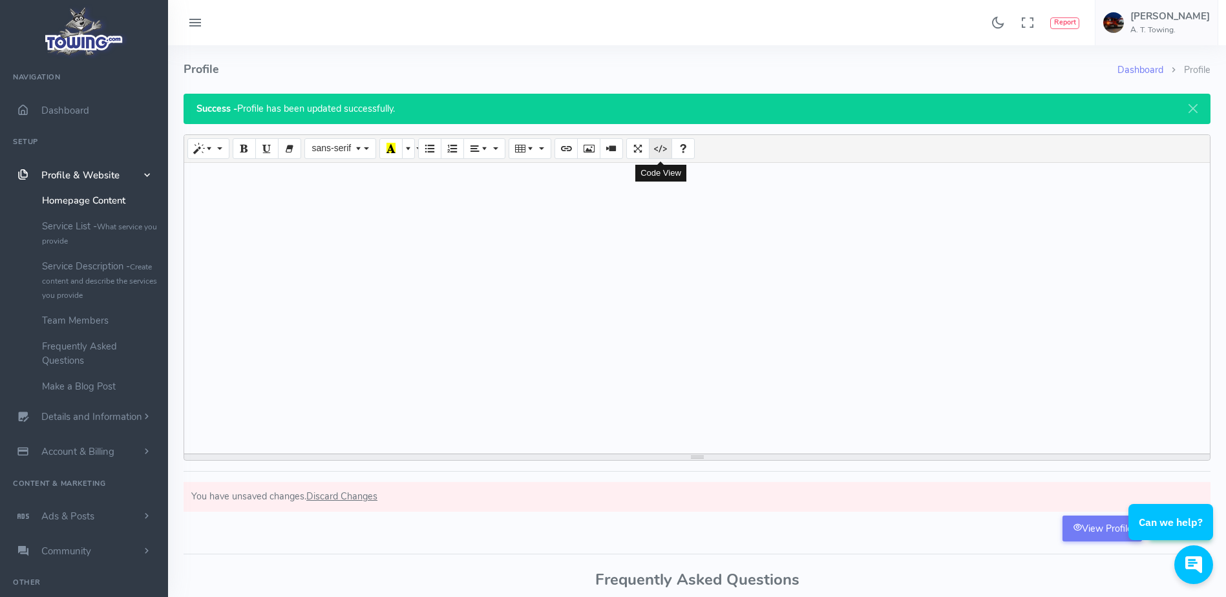
click at [664, 147] on icon "Code View" at bounding box center [660, 148] width 9 height 10
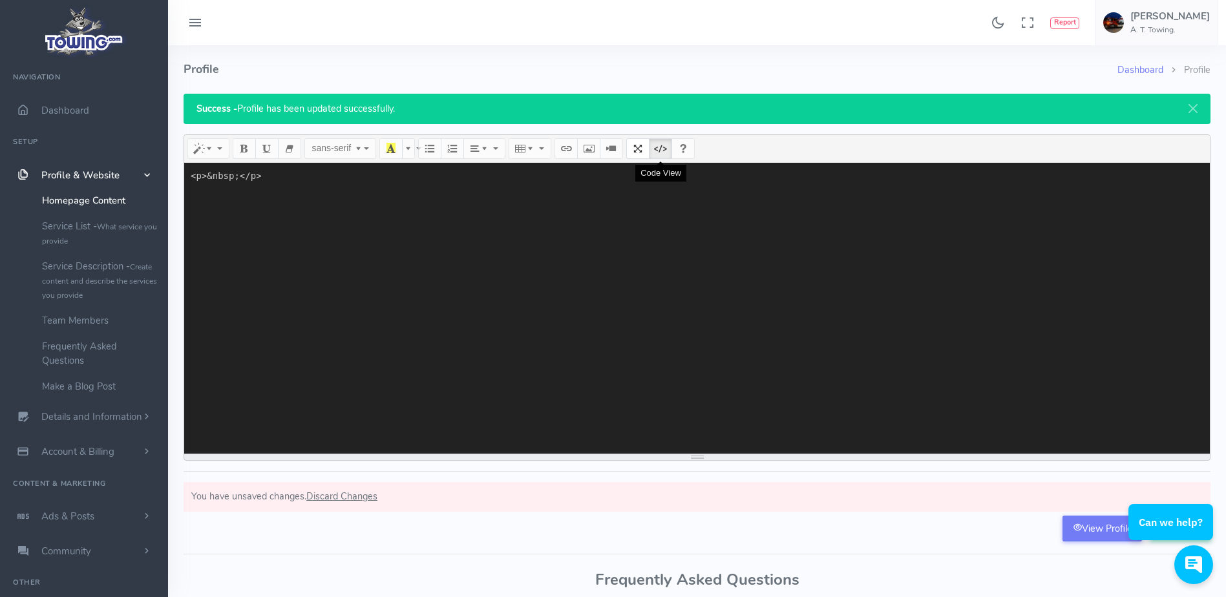
click at [654, 152] on button "Code View" at bounding box center [660, 148] width 23 height 21
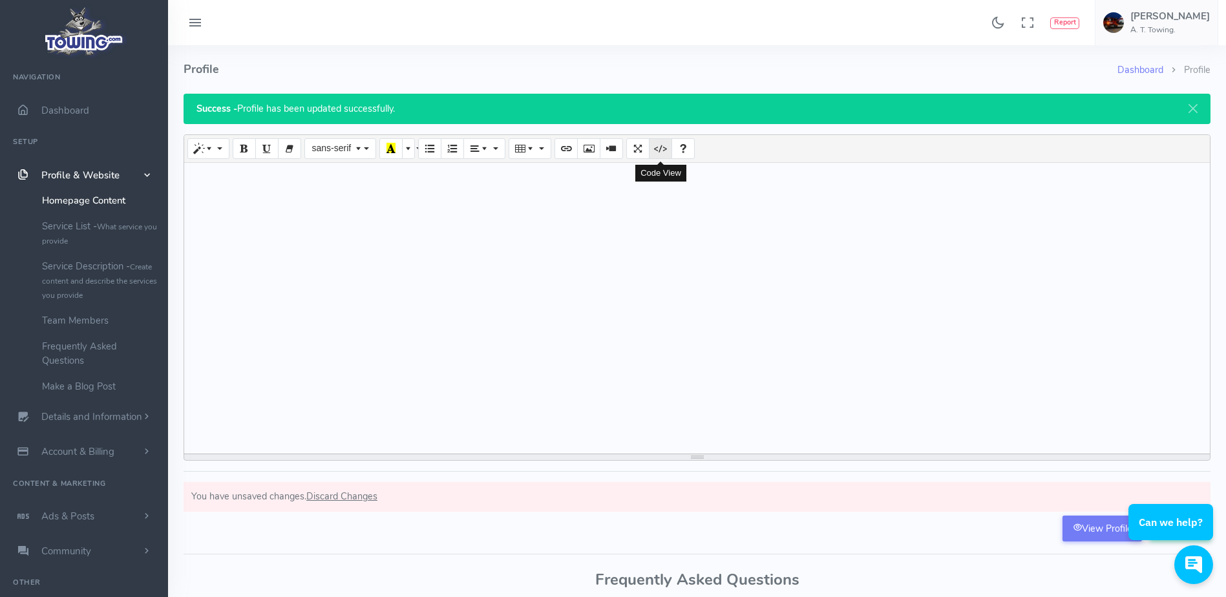
click at [658, 146] on icon "Code View" at bounding box center [660, 148] width 9 height 10
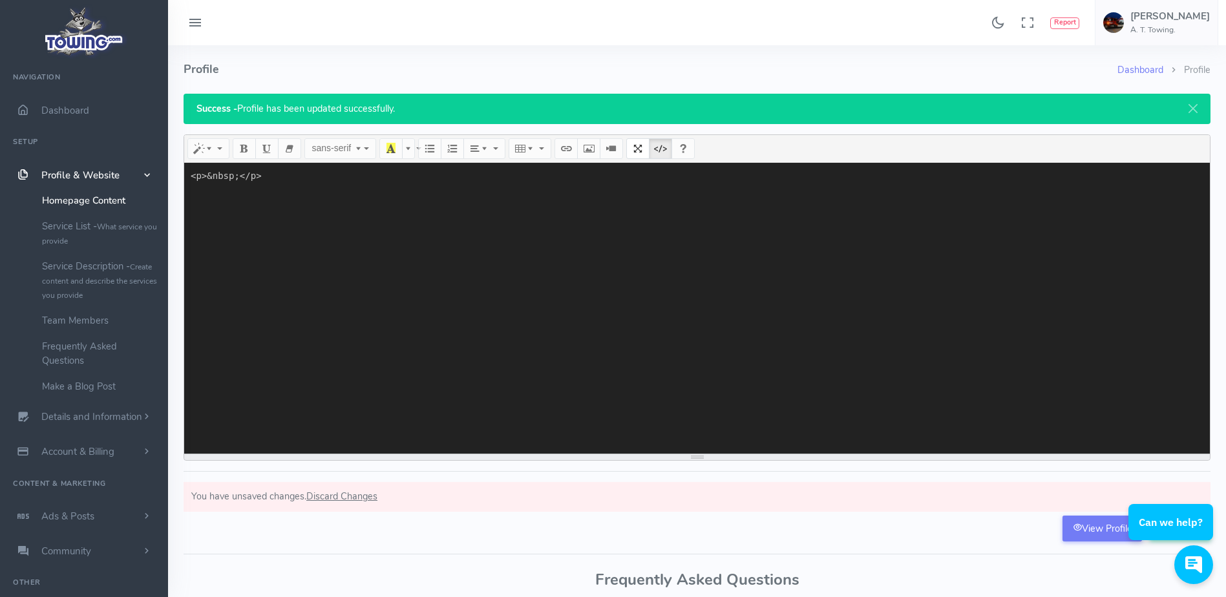
click at [582, 297] on textarea "<p>&nbsp;</p>" at bounding box center [697, 308] width 1026 height 291
click at [546, 294] on textarea "<p>&nbsp;</p>" at bounding box center [697, 308] width 1026 height 291
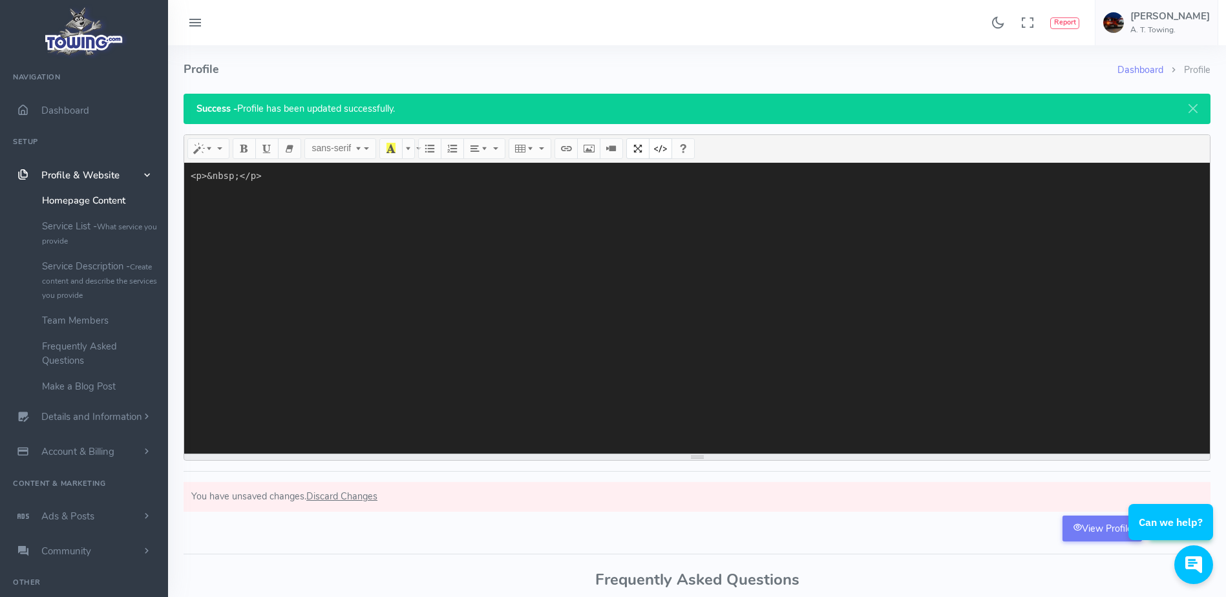
click at [546, 294] on textarea "<p>&nbsp;</p>" at bounding box center [697, 308] width 1026 height 291
paste textarea "<div class="profileData"> <div class="towing-card"> <h1>A.T. Towing</h1> <div c…"
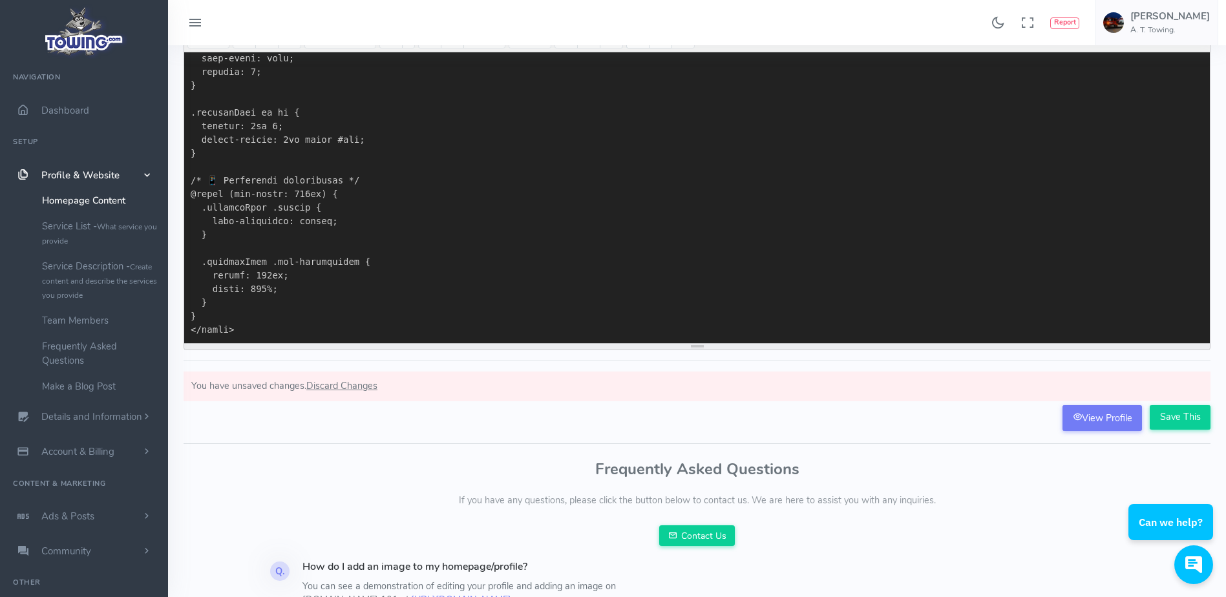
scroll to position [111, 0]
type textarea "<div class="profileData"> <div class="towing-card"> <h1>A.T. Towing</h1> <div c…"
click at [1185, 414] on input "Save This" at bounding box center [1180, 417] width 61 height 25
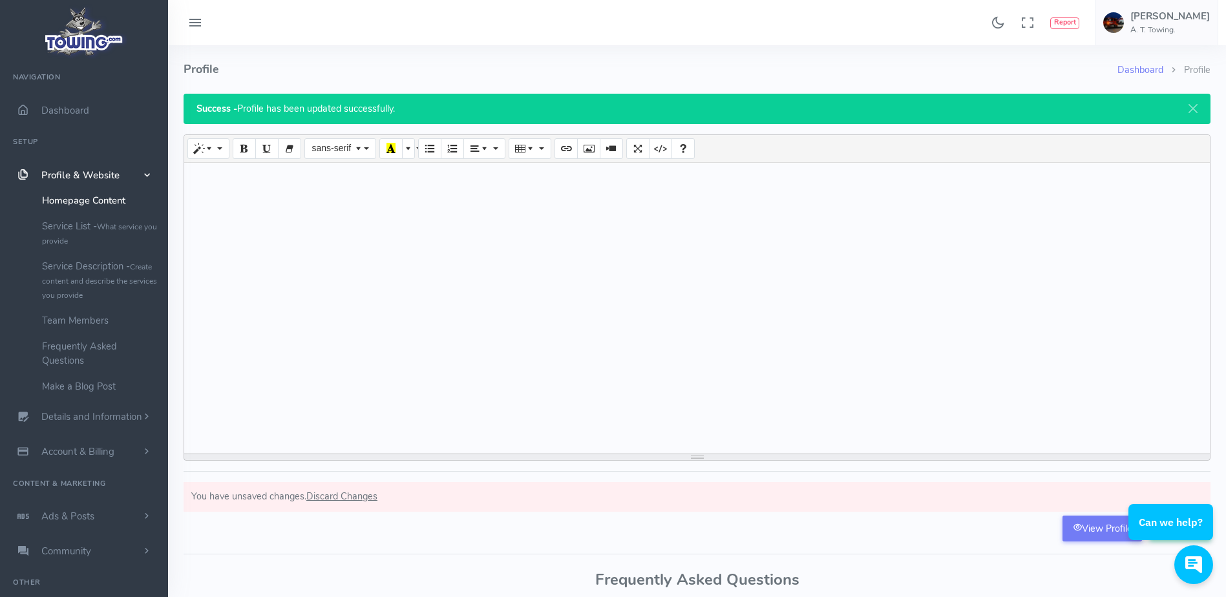
drag, startPoint x: 1095, startPoint y: 533, endPoint x: 1031, endPoint y: 546, distance: 64.7
click at [1031, 546] on div "Dashboard Profile Profile Success - Profile has been updated successfully. A.T.…" at bounding box center [697, 401] width 1043 height 712
click at [662, 147] on icon "Code View" at bounding box center [660, 148] width 9 height 10
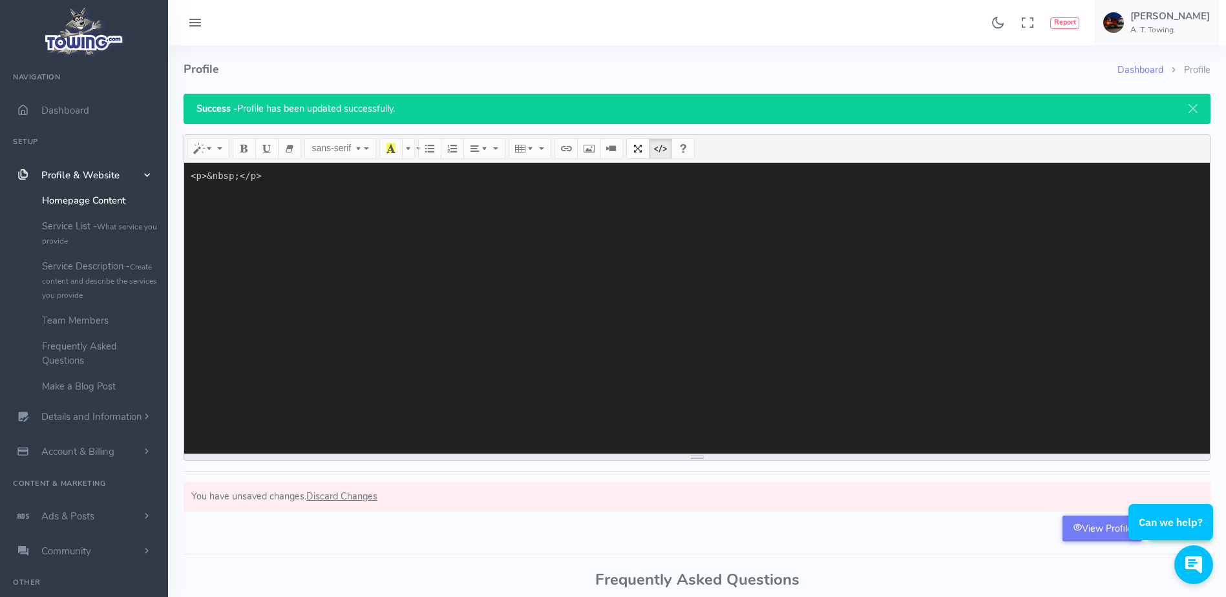
paste textarea "<lor ipsum="dolorsiTame"> <con adipi="elitse-doei"> <t8>I.U. Labore</e5> <dol m…"
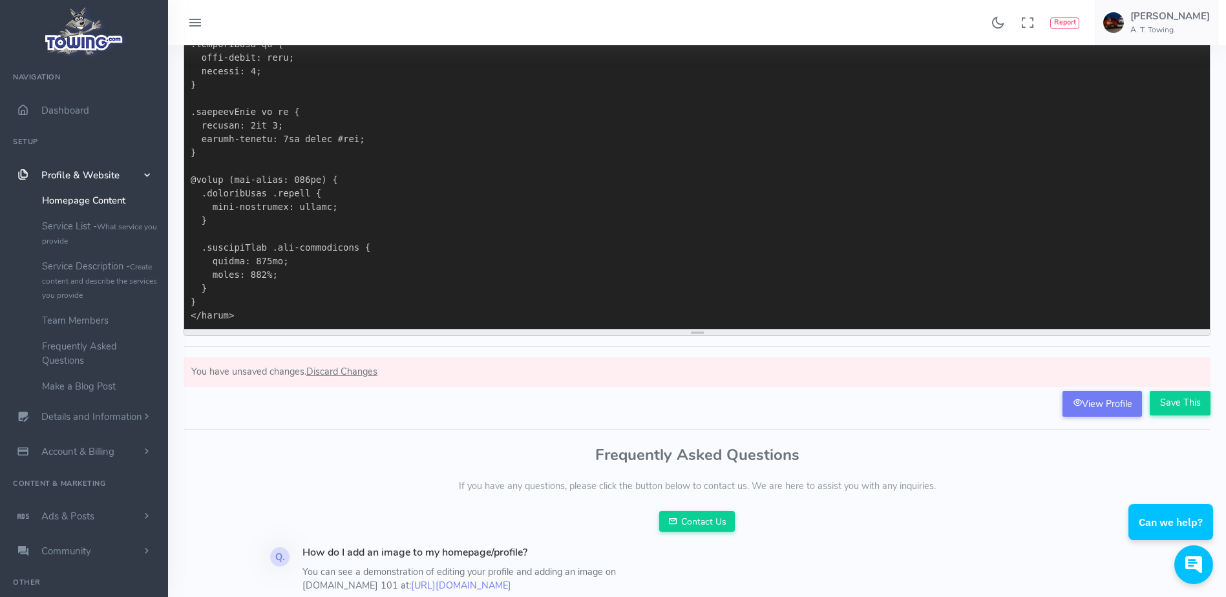
scroll to position [125, 0]
type textarea "<l>&ipsu;</d><sit ametc="adipiscInge"> <sed doeiu="tempor-inci"> <u9>L.E. Dolor…"
click at [1184, 407] on input "Save This" at bounding box center [1180, 402] width 61 height 25
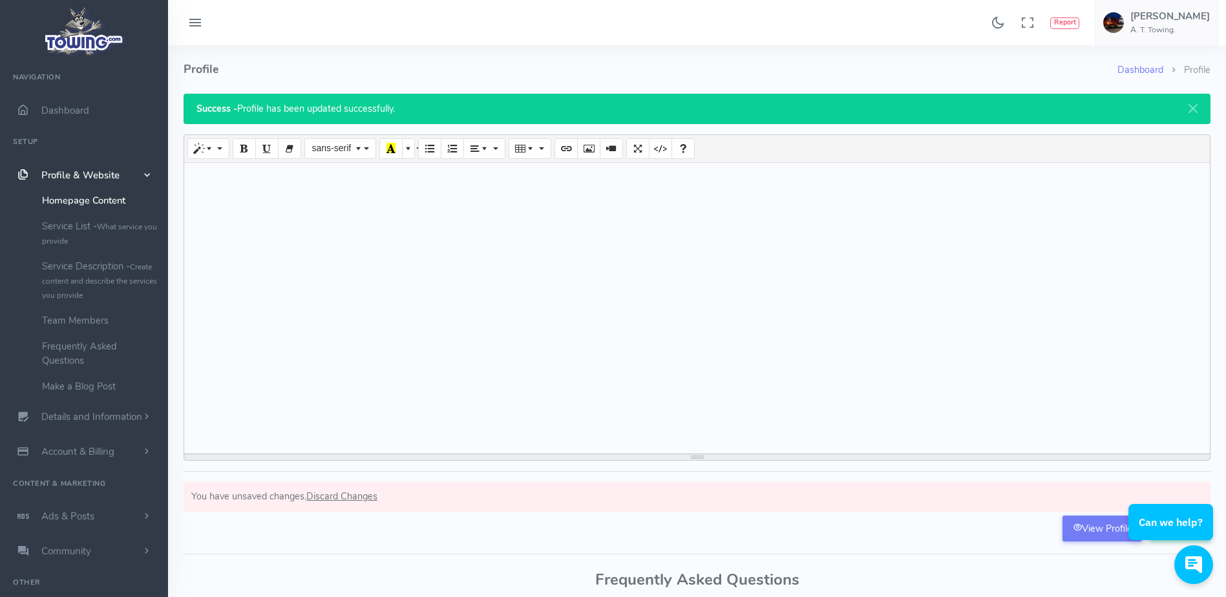
click at [717, 247] on div at bounding box center [697, 308] width 1026 height 291
click at [661, 153] on icon "Code View" at bounding box center [660, 148] width 9 height 10
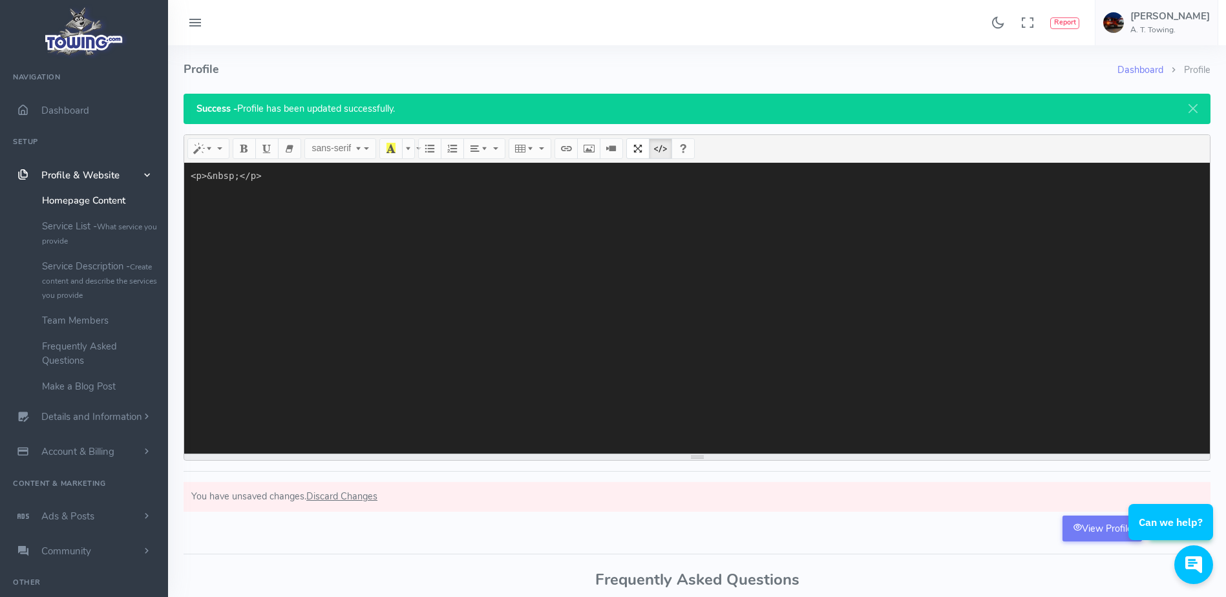
click at [451, 184] on textarea "<p>&nbsp;</p>" at bounding box center [697, 308] width 1026 height 291
paste textarea "<lor ipsum="dolorsiTame"> <con adipi="elitse-doei"> <t4>I.U. Labore</e9> <dol m…"
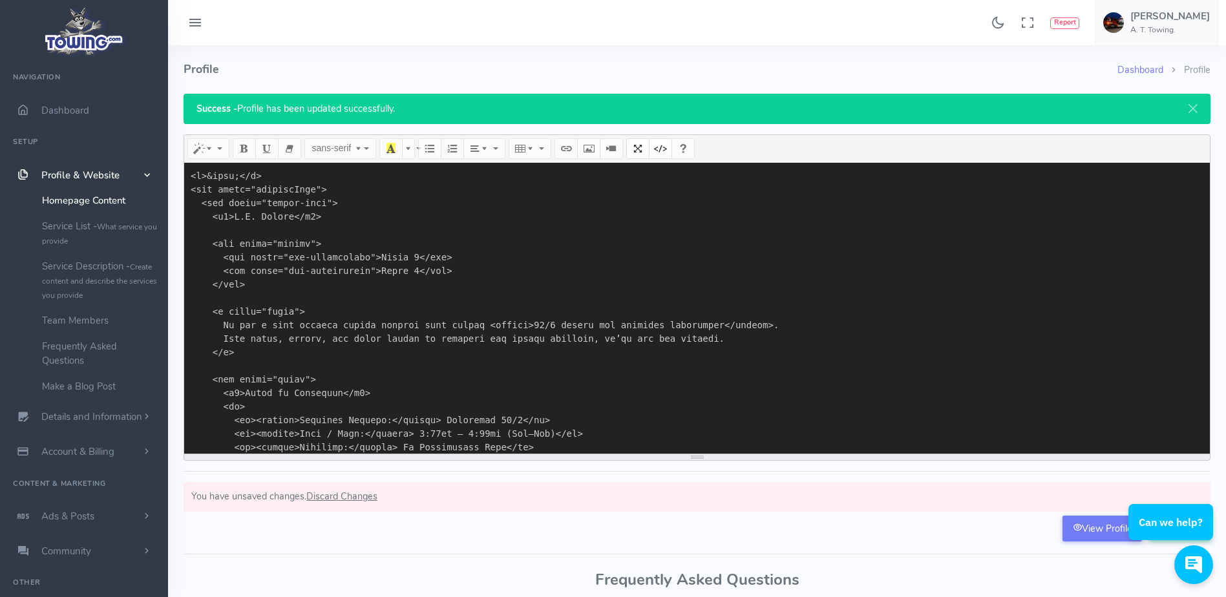
scroll to position [1208, 0]
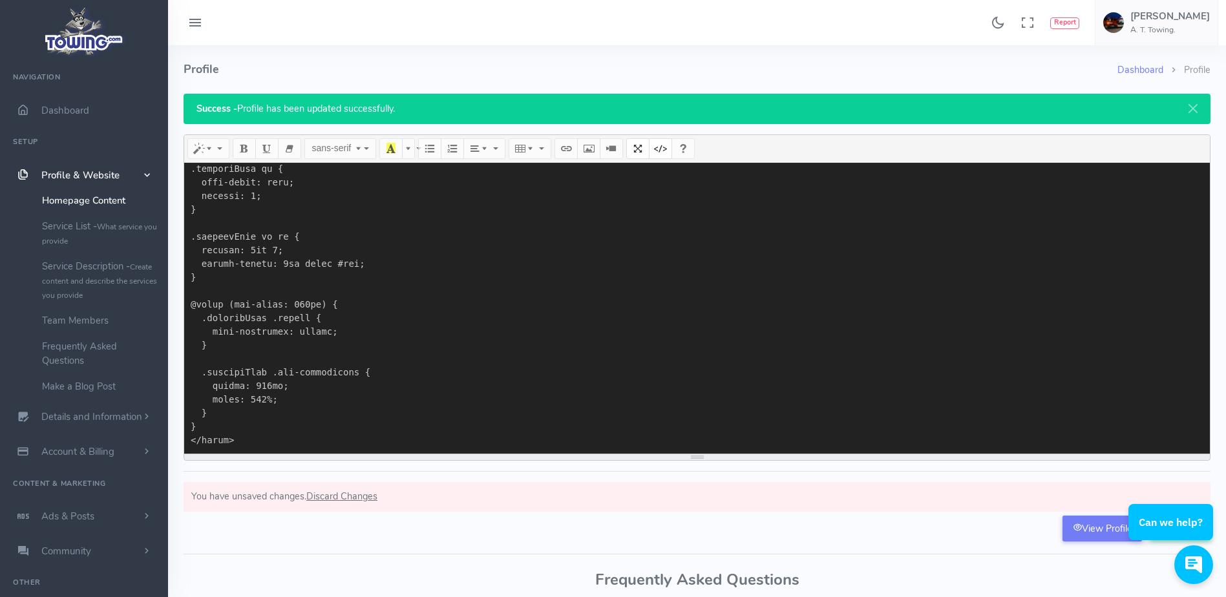
click at [1016, 383] on textarea at bounding box center [697, 308] width 1026 height 291
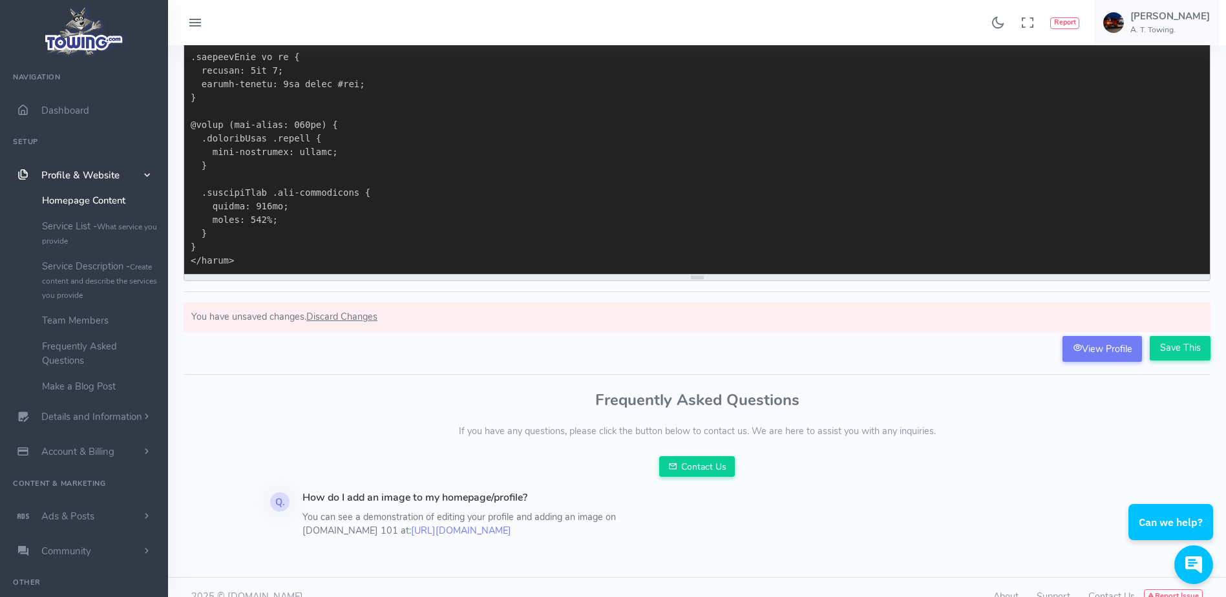
scroll to position [186, 0]
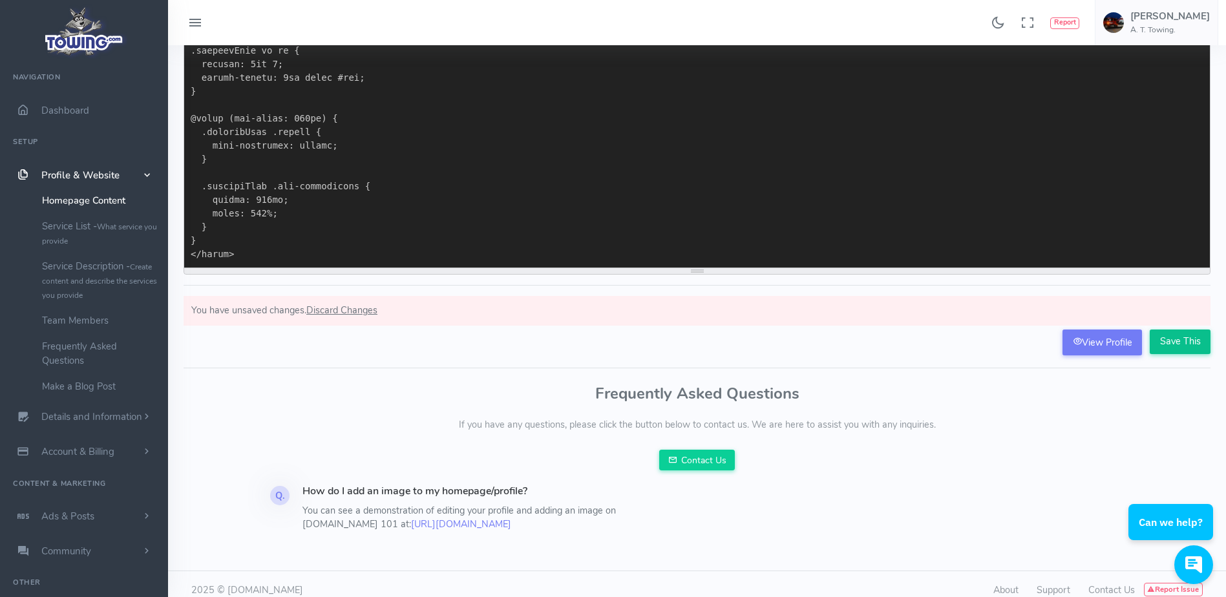
type textarea "<l>&ipsu;</d> <sit ametc="adipiscInge"> <sed doeiu="tempor-inci"> <u8>L.E. Dolo…"
click at [1186, 342] on input "Save This" at bounding box center [1180, 342] width 61 height 25
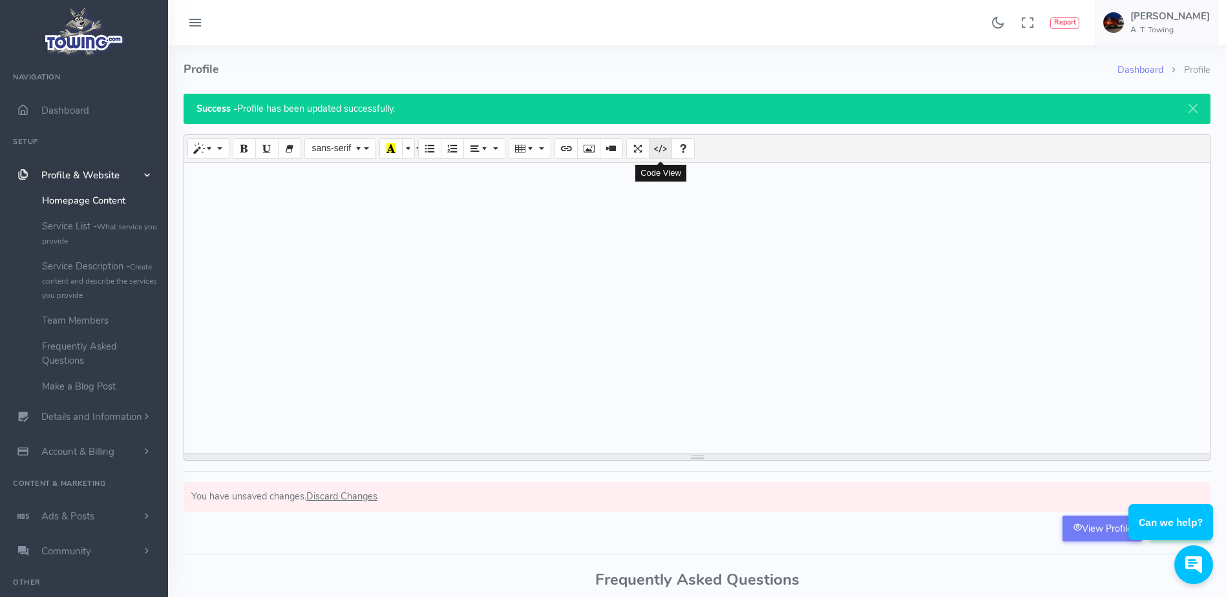
click at [665, 146] on icon "Code View" at bounding box center [660, 148] width 9 height 10
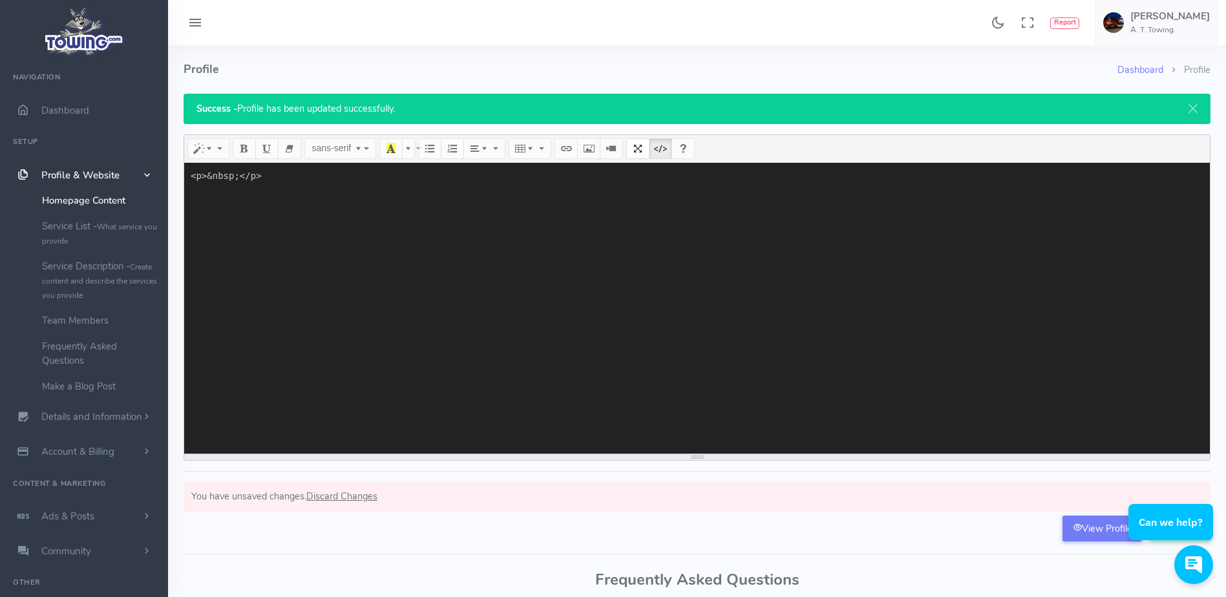
click at [500, 176] on textarea "<p>&nbsp;</p>" at bounding box center [697, 308] width 1026 height 291
paste textarea "div class="profileData"> <div class="towing-card"> <h1>A.T. Towing</h1> <div cl…"
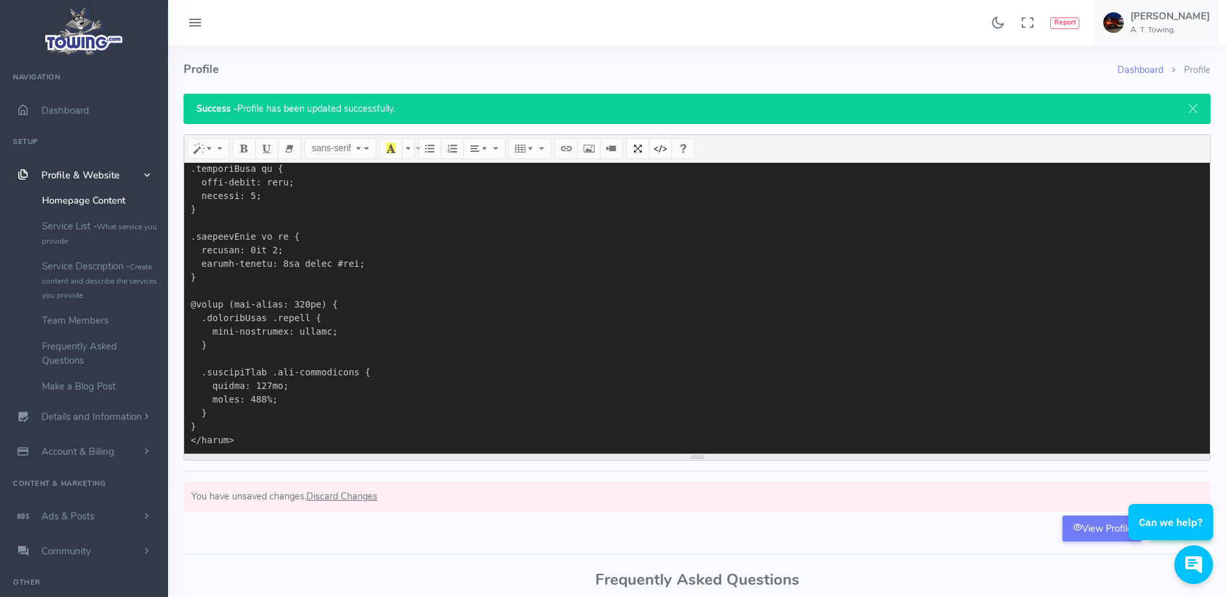
scroll to position [118, 0]
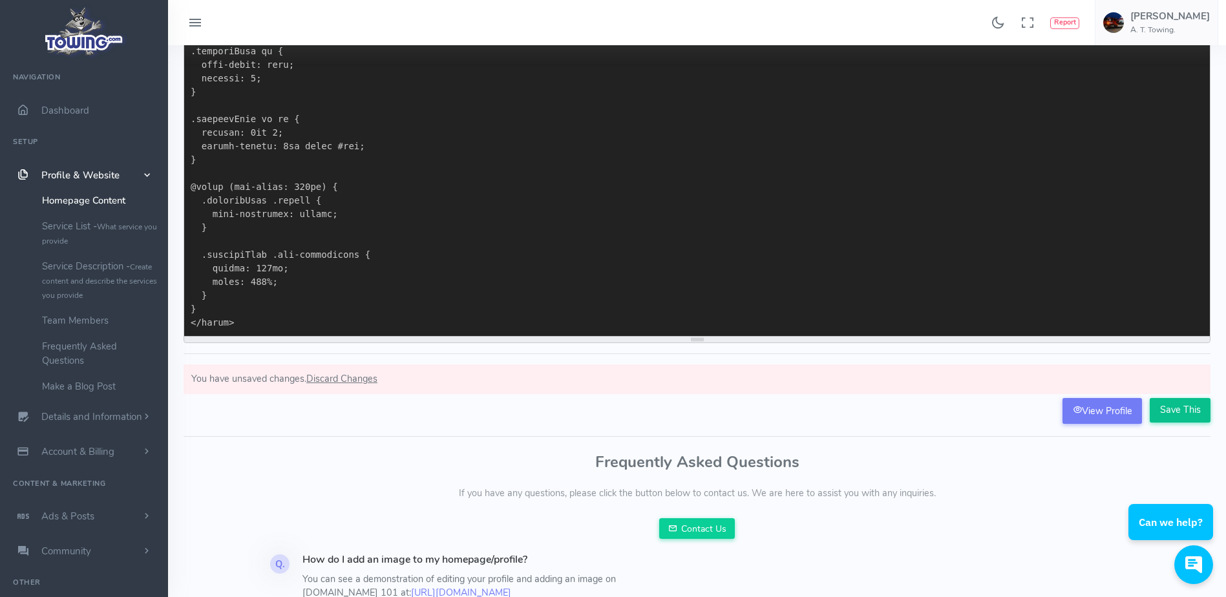
type textarea "<lor ipsum="dolorsiTame"> <con adipi="elitse-doei"> <t4>I.U. Labore</e0> <dol m…"
click at [1168, 410] on input "Save This" at bounding box center [1180, 410] width 61 height 25
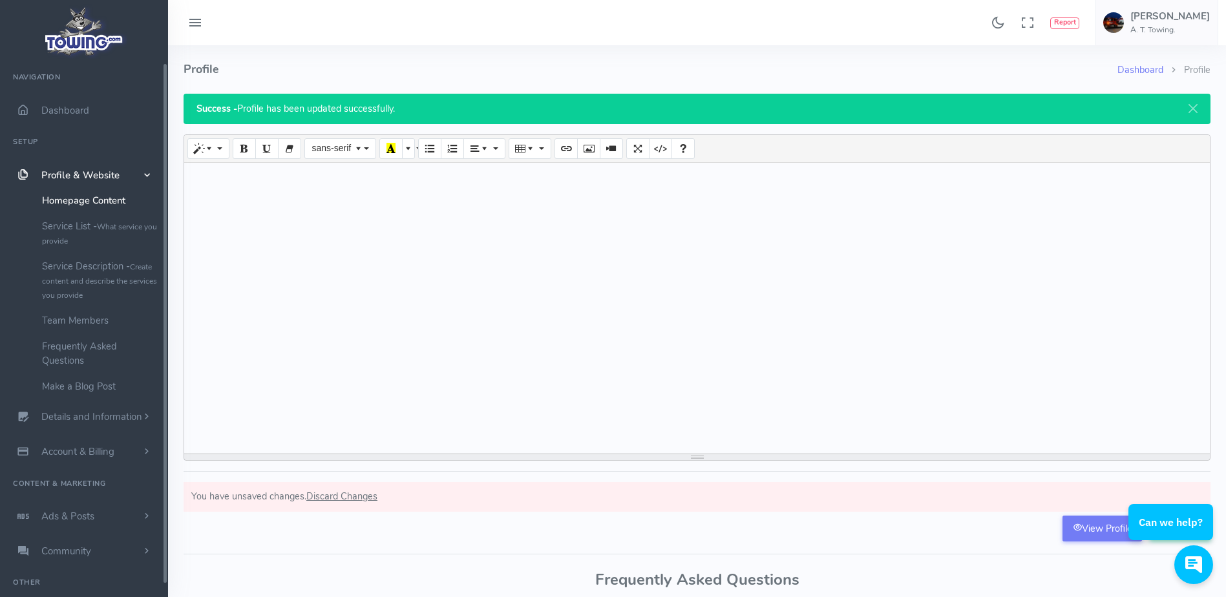
click at [103, 199] on link "Homepage Content" at bounding box center [100, 200] width 136 height 26
click at [660, 147] on icon "Code View" at bounding box center [660, 148] width 9 height 10
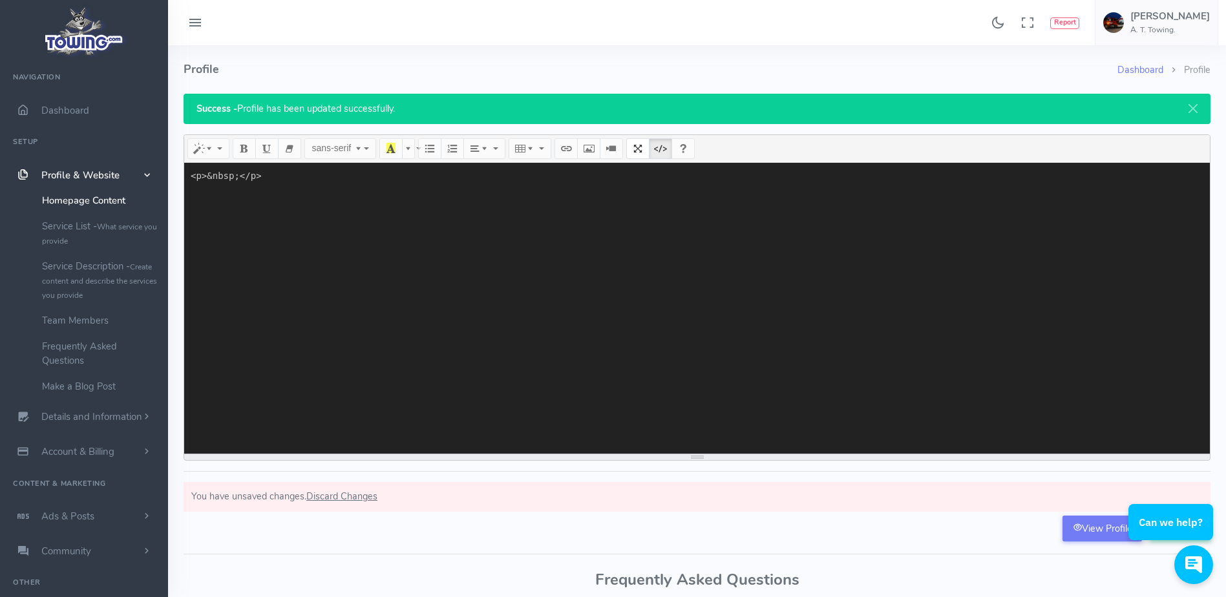
paste textarea "<div class="profileData"> <div class="towing-card"> <h1>A.T. Towing</h1> <div c…"
type textarea "<p>&nbsp;</p><div class="profileData"> <div class="towing-card"> <h1>A.T. Towin…"
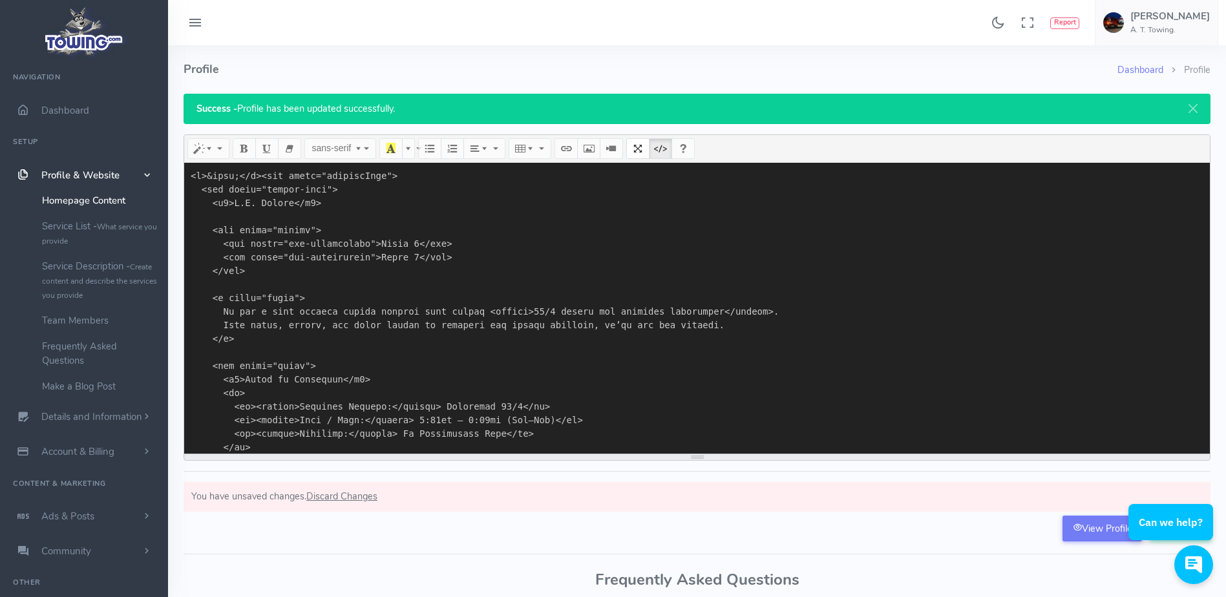
scroll to position [1195, 0]
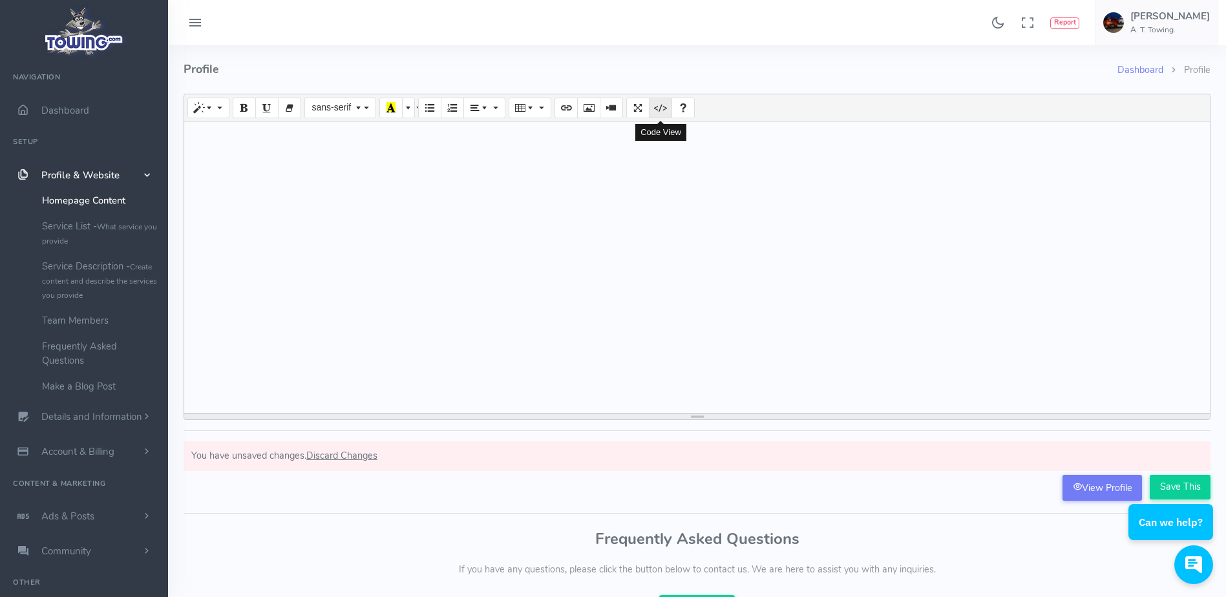
click at [665, 111] on icon "Code View" at bounding box center [660, 107] width 9 height 10
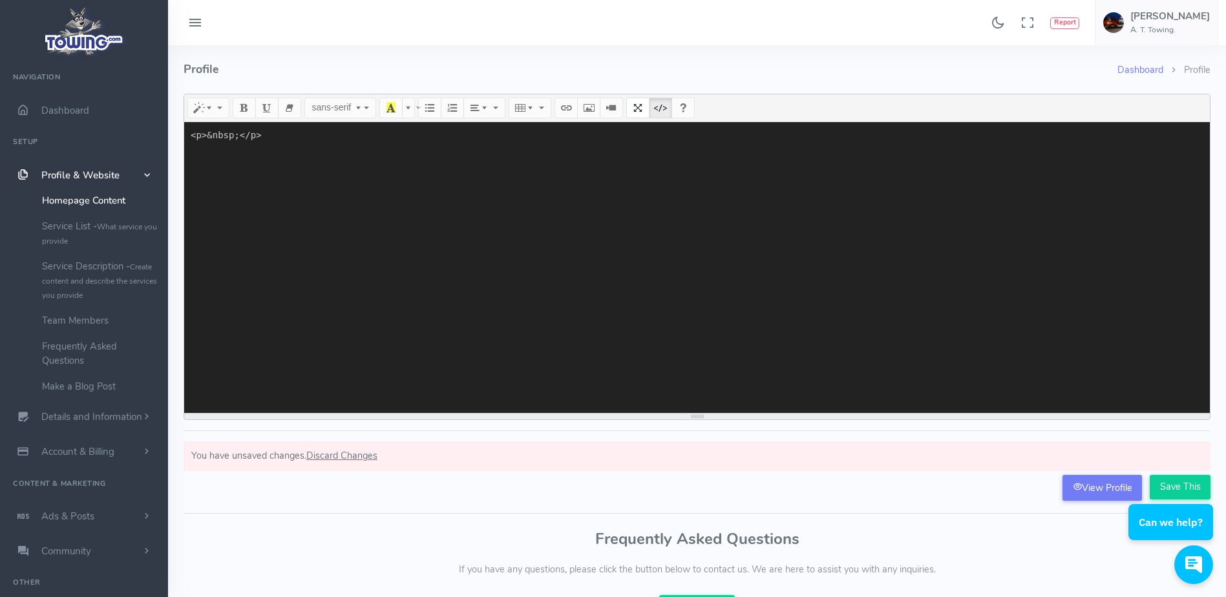
paste textarea "<lor ipsum="dolorsiTame"> <con adipi="elitse-doei"> <t4>I.U. Labore</e9> <dol m…"
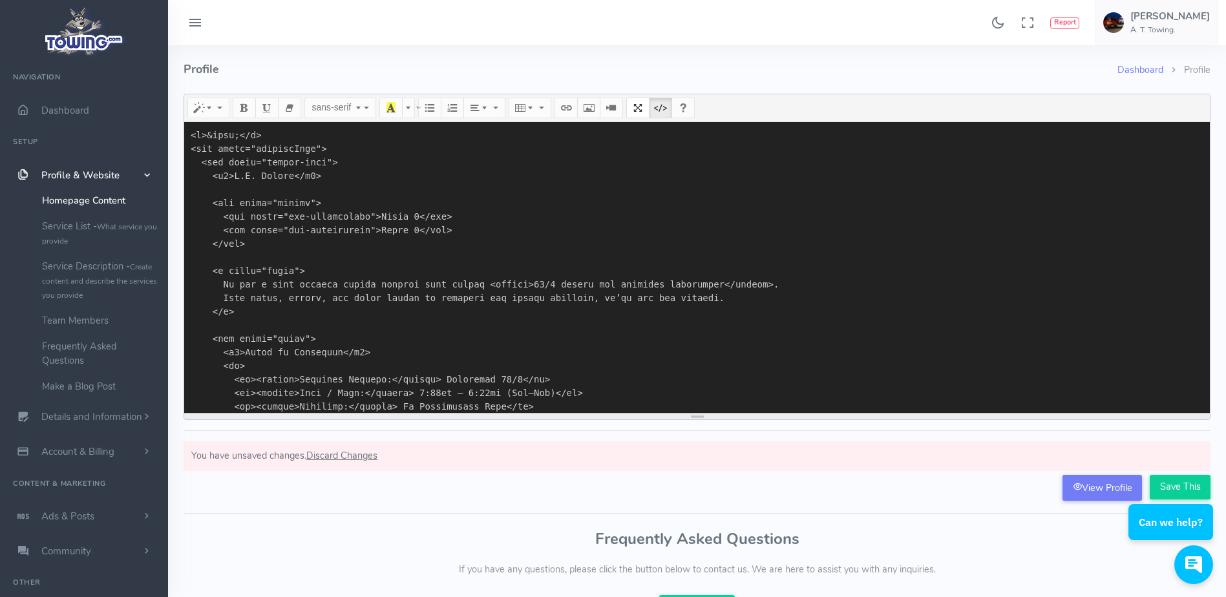
scroll to position [1208, 0]
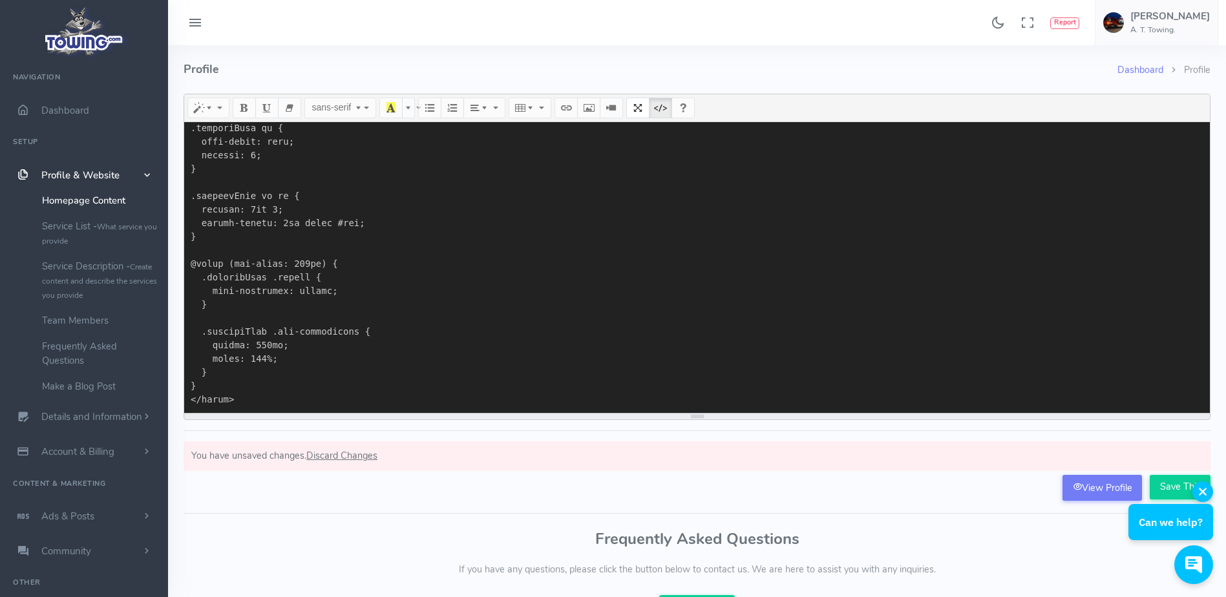
type textarea "<l>&ipsu;</d> <sit ametc="adipiscInge"> <sed doeiu="tempor-inci"> <u8>L.E. Dolo…"
click at [1176, 487] on div "Can we help?" at bounding box center [1171, 511] width 85 height 59
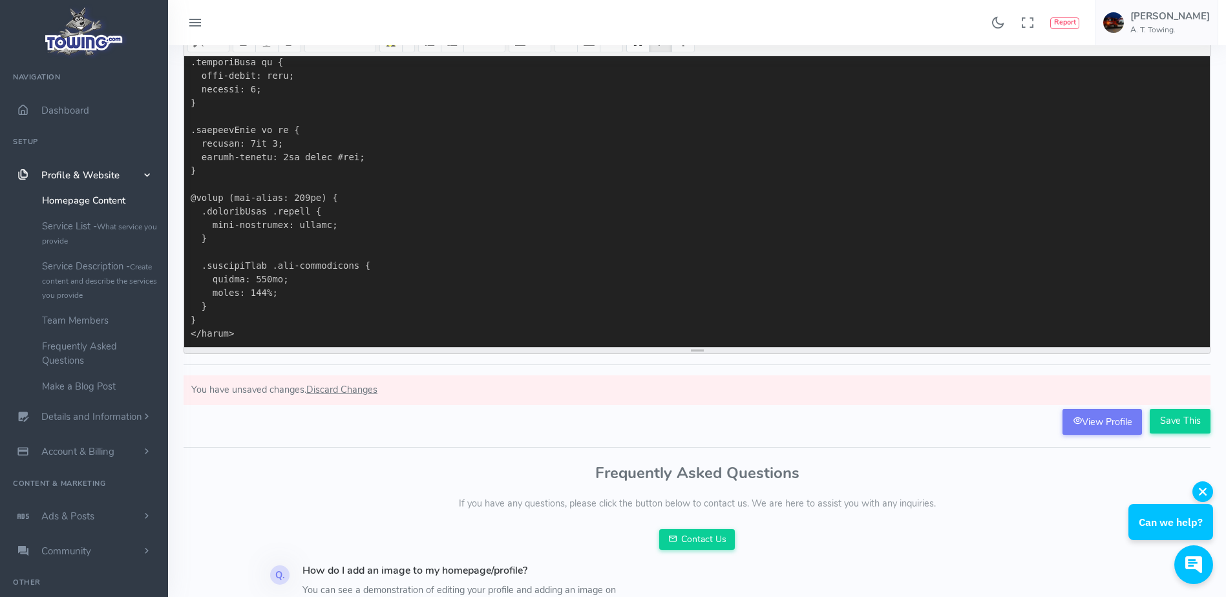
scroll to position [67, 0]
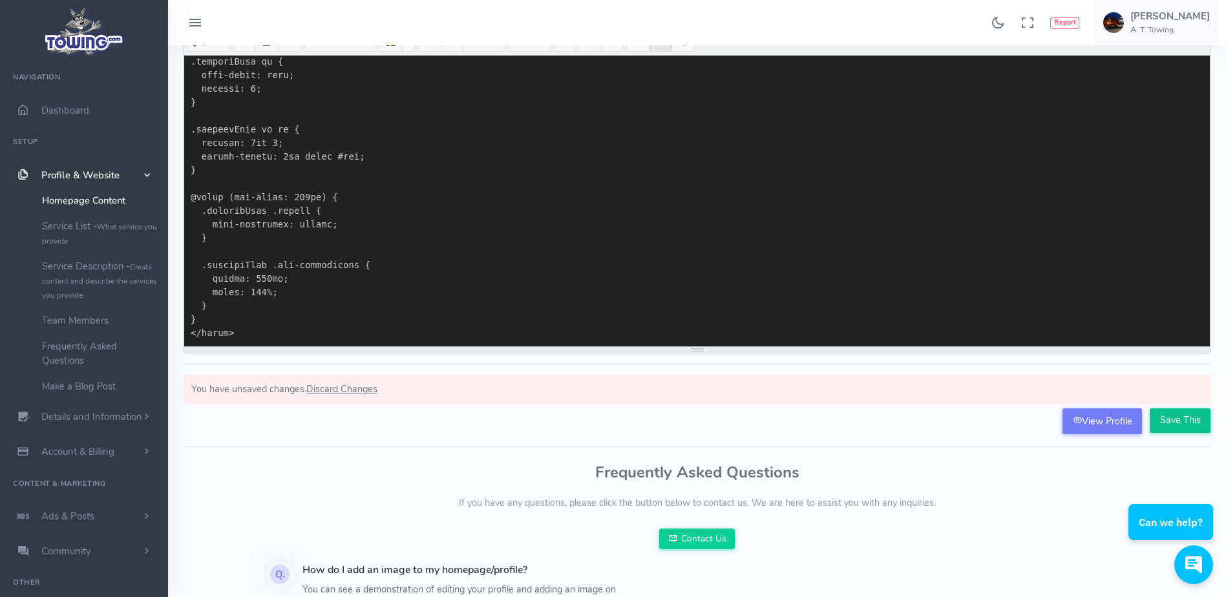
click at [1169, 422] on input "Save This" at bounding box center [1180, 421] width 61 height 25
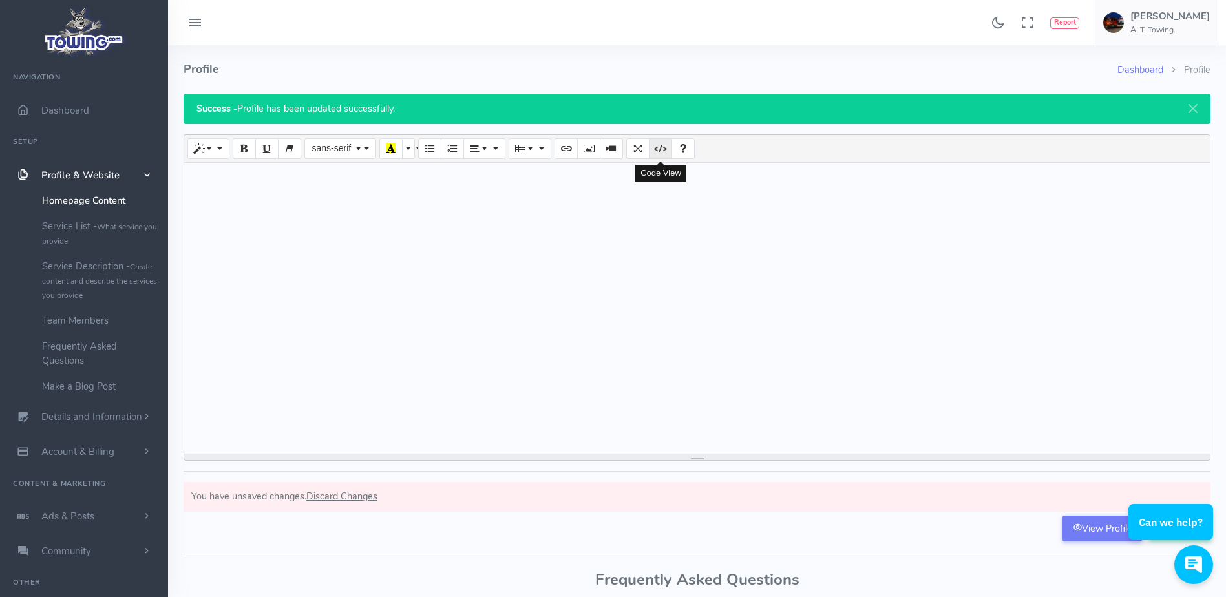
click at [663, 149] on icon "Code View" at bounding box center [660, 148] width 9 height 10
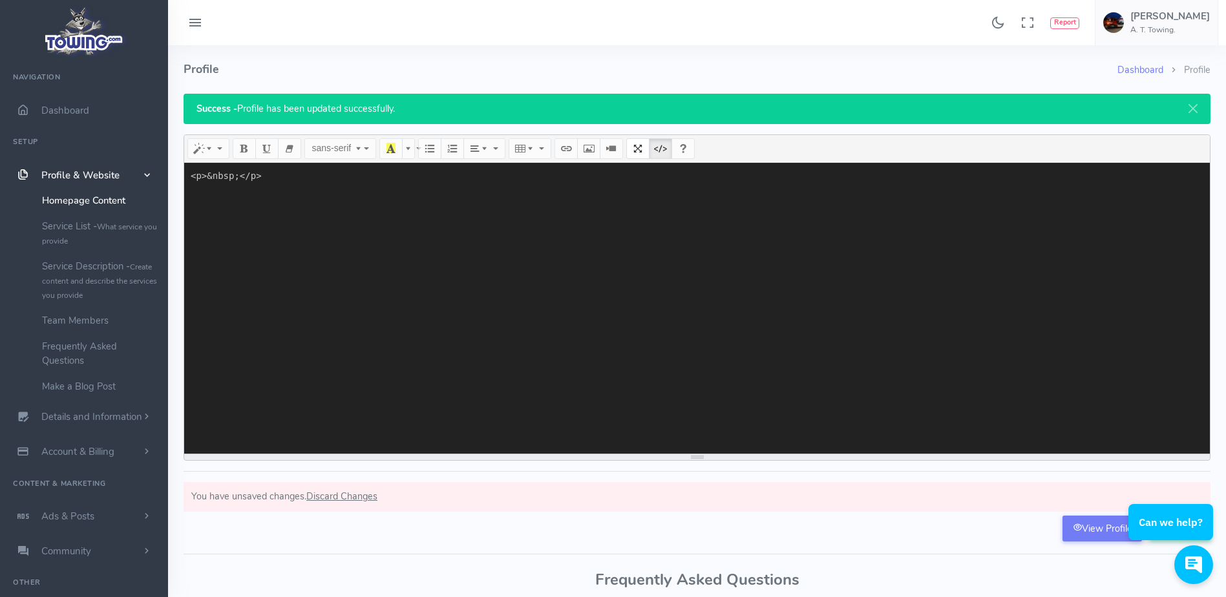
click at [649, 158] on button "Code View" at bounding box center [660, 148] width 23 height 21
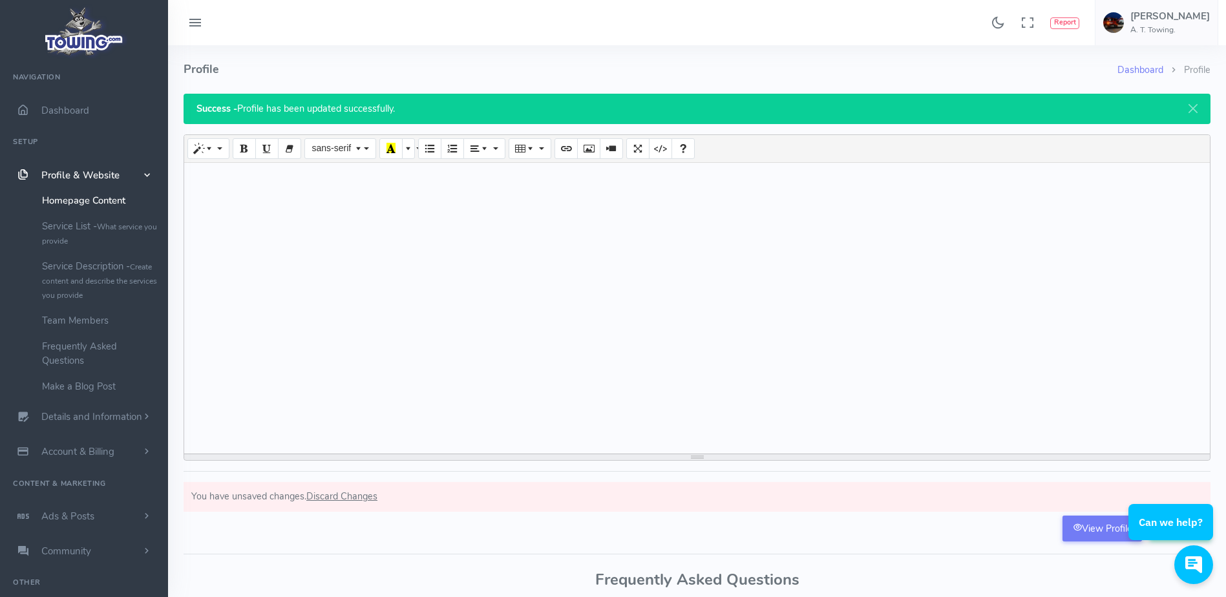
click at [427, 264] on div at bounding box center [697, 308] width 1026 height 291
click at [589, 147] on icon "Picture" at bounding box center [588, 148] width 9 height 10
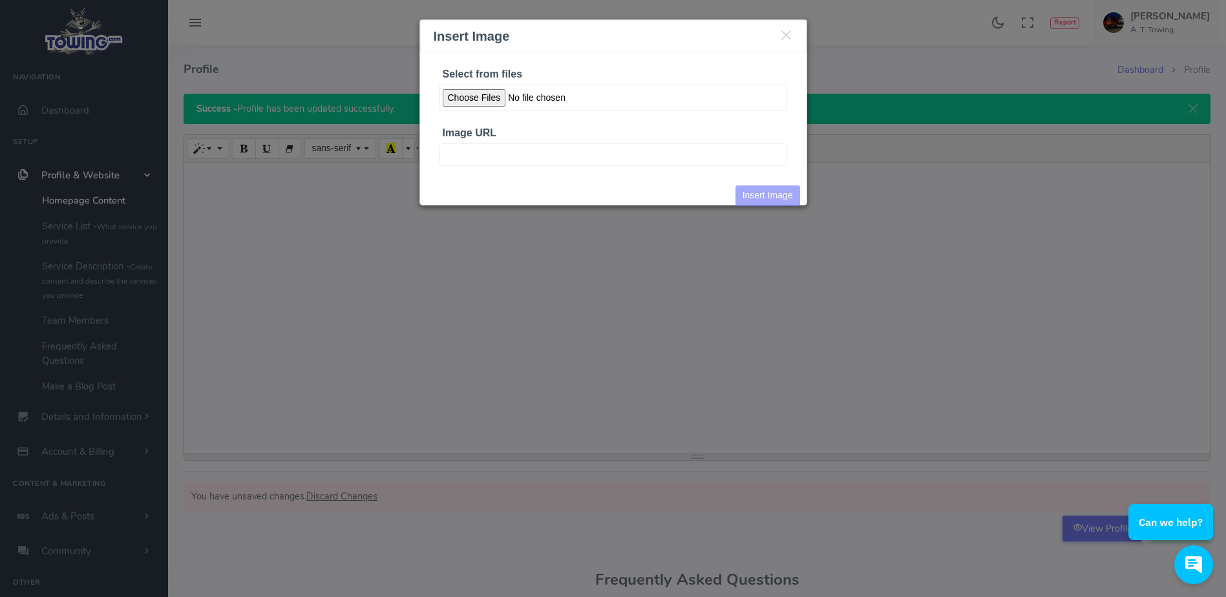
click at [482, 98] on input "Select from files" at bounding box center [614, 98] width 348 height 27
click at [785, 33] on icon "Close" at bounding box center [787, 34] width 14 height 15
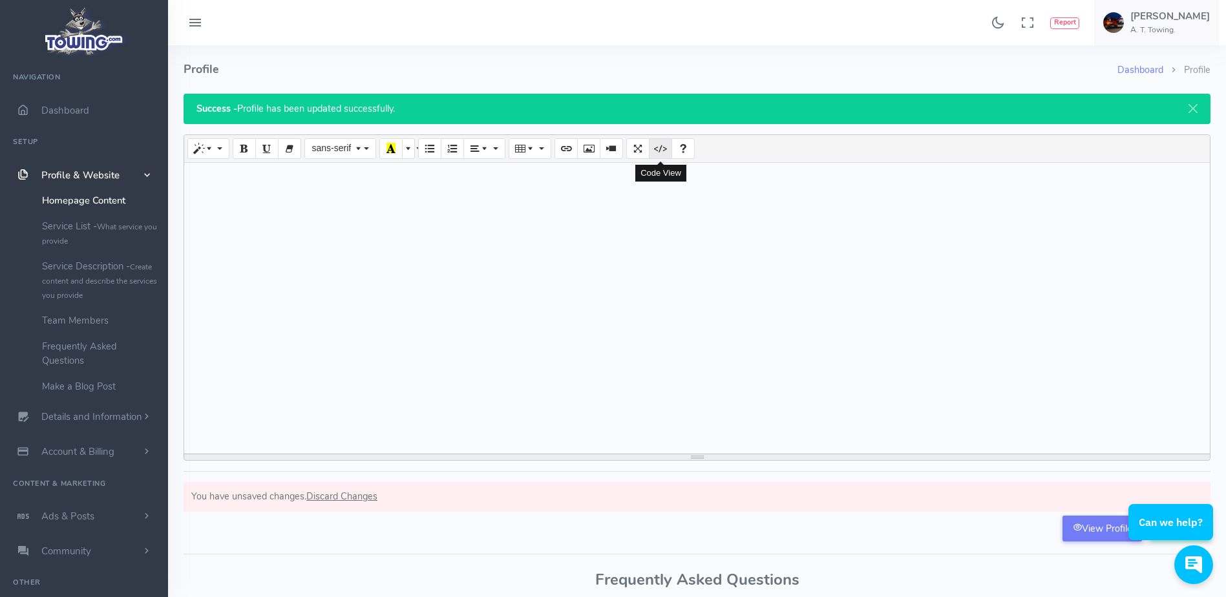
click at [661, 151] on icon "Code View" at bounding box center [660, 148] width 9 height 10
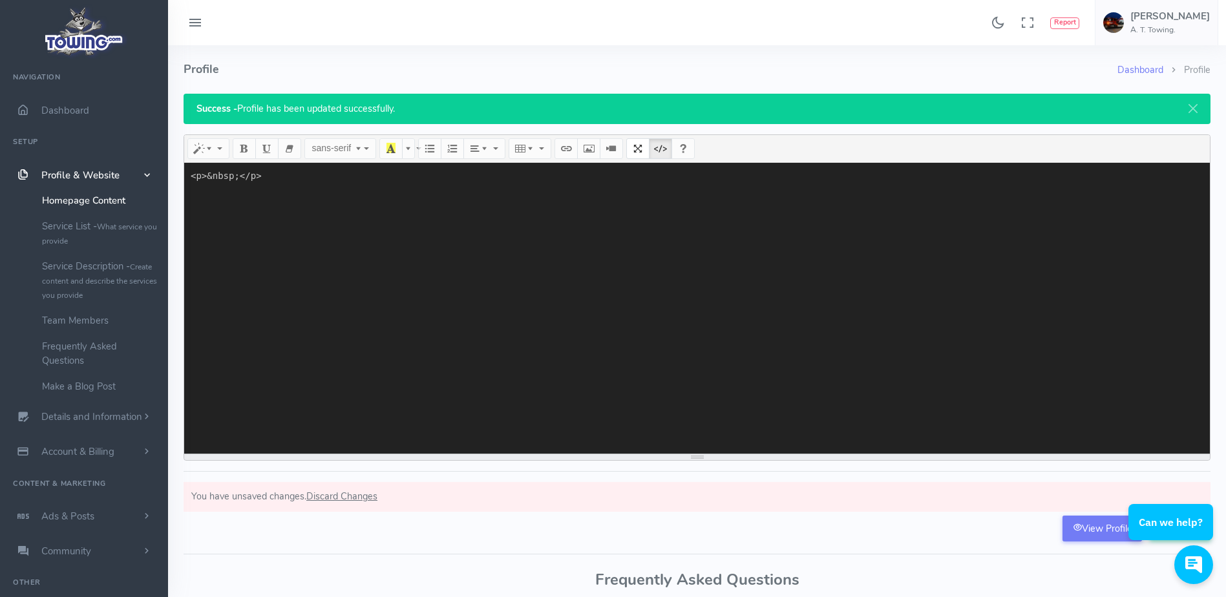
paste textarea "<div class="profileData"> <div class="towing-card"> <h1>A.T. Towing</h1> <div c…"
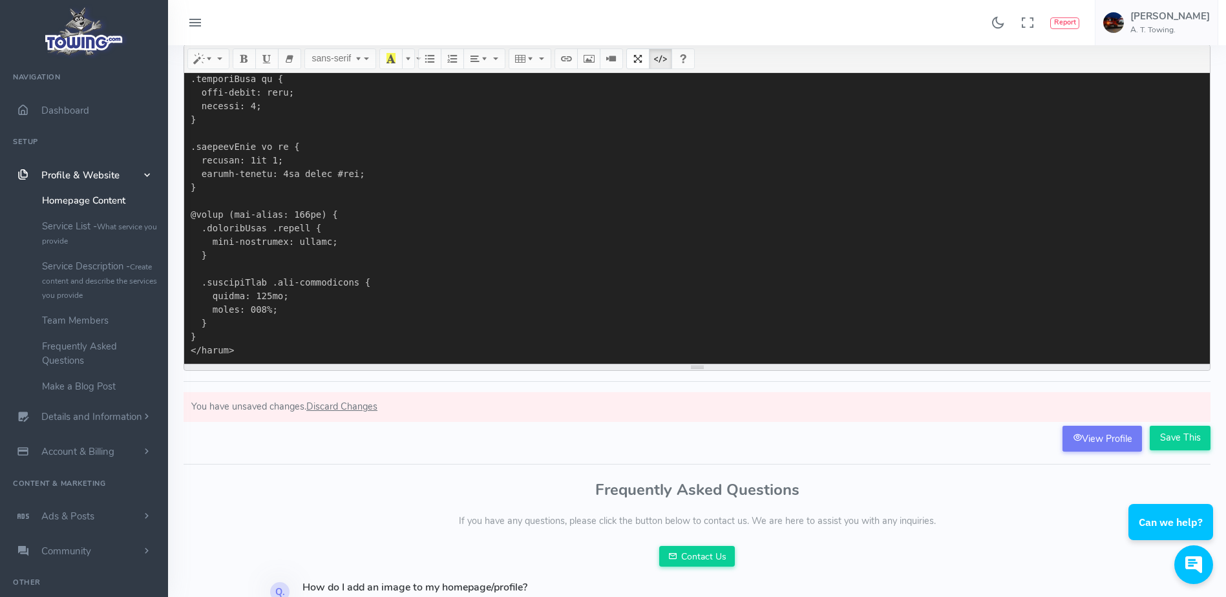
scroll to position [91, 0]
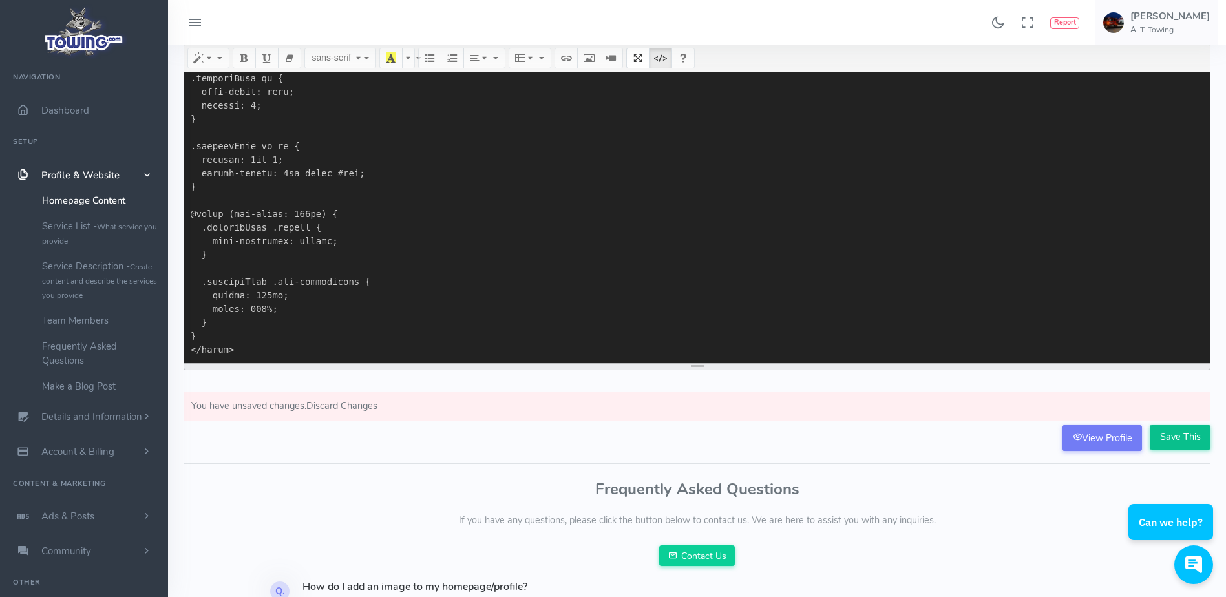
type textarea "<p>&nbsp;</p><div class="profileData"> <div class="towing-card"> <h1>A.T. Towin…"
click at [1171, 437] on input "Save This" at bounding box center [1180, 437] width 61 height 25
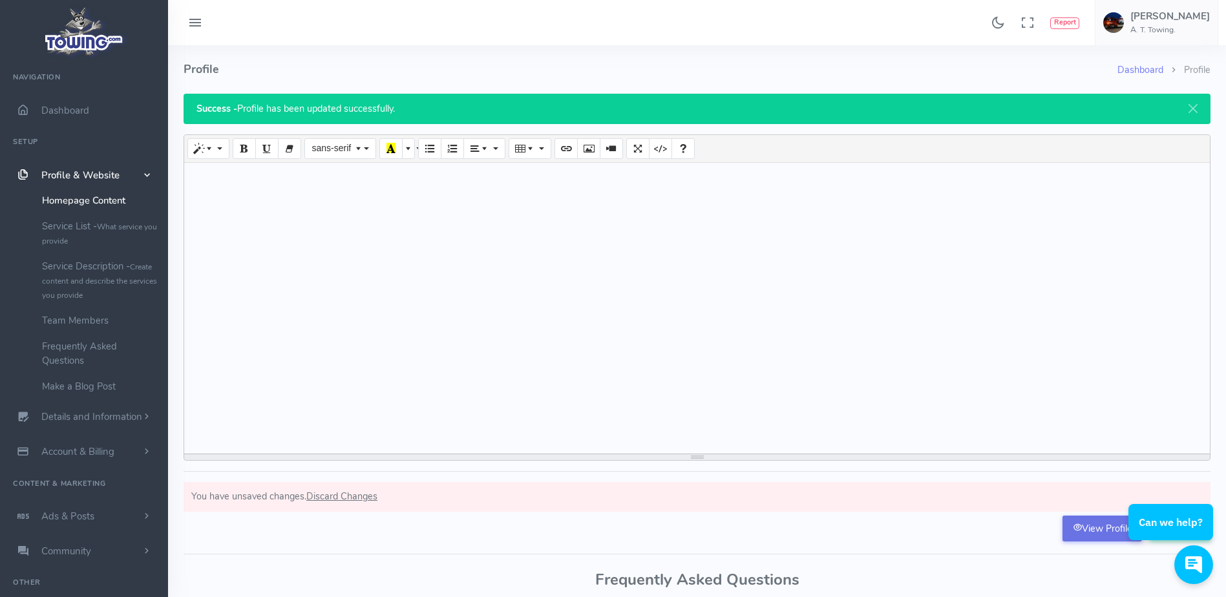
click at [1075, 535] on link "View Profile" at bounding box center [1103, 529] width 80 height 26
click at [650, 146] on button "Code View" at bounding box center [660, 148] width 23 height 21
type textarea "<p>&nbsp;</p>"
click at [1082, 530] on link "View Profile" at bounding box center [1103, 529] width 80 height 26
